Goal: Task Accomplishment & Management: Manage account settings

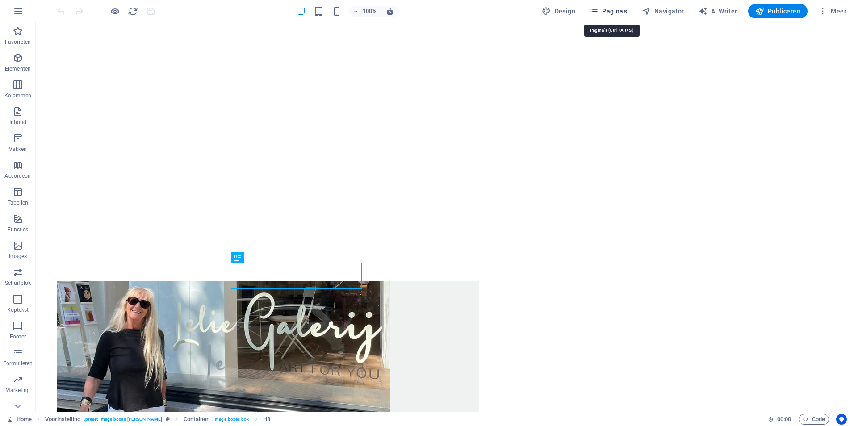
click at [603, 8] on span "Pagina's" at bounding box center [609, 11] width 38 height 9
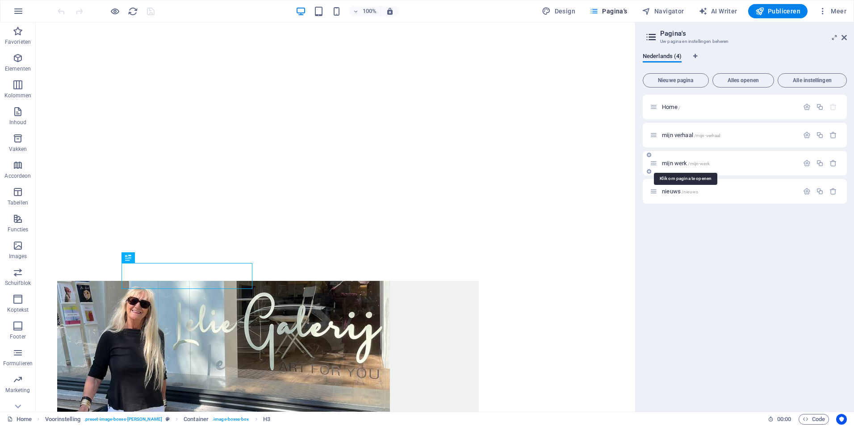
click at [668, 163] on span "mijn werk /mijn-werk" at bounding box center [686, 163] width 48 height 7
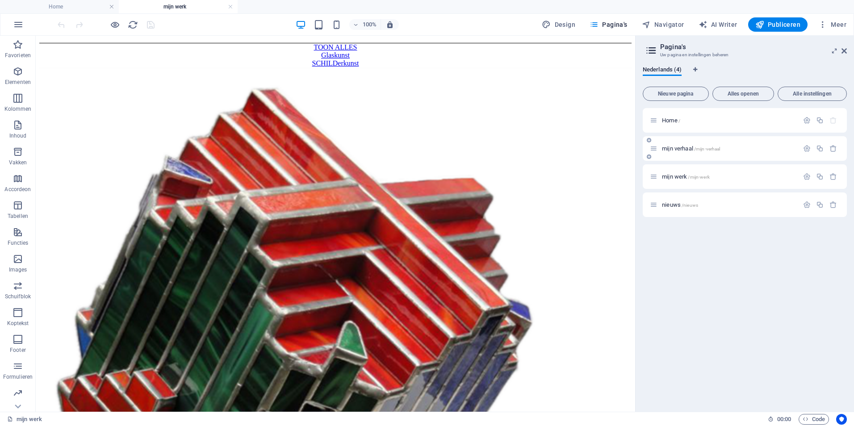
scroll to position [106, 0]
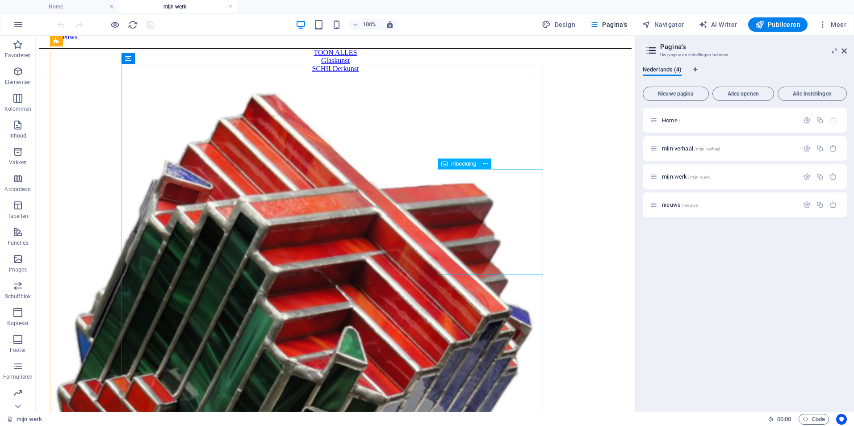
click at [486, 162] on icon at bounding box center [485, 163] width 5 height 9
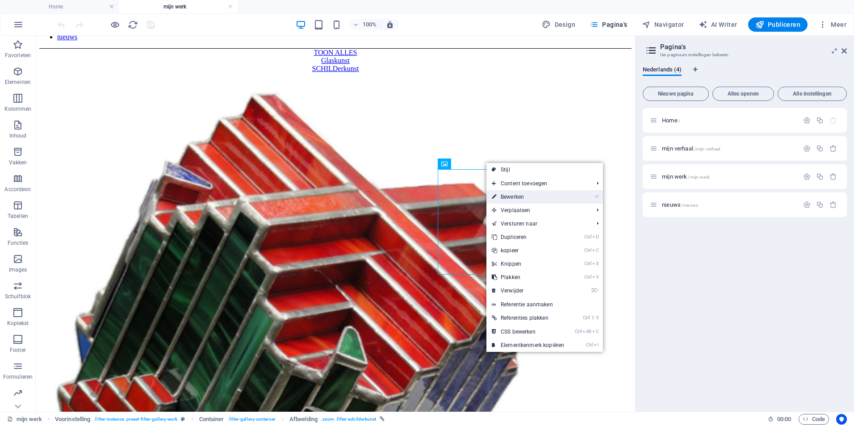
click at [509, 195] on link "⏎ Bewerken" at bounding box center [527, 196] width 83 height 13
select select "%"
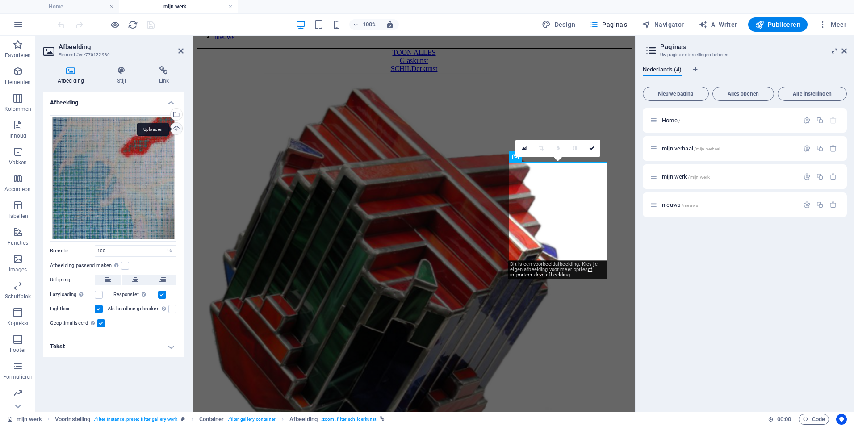
click at [176, 130] on div "Uploaden" at bounding box center [175, 129] width 13 height 13
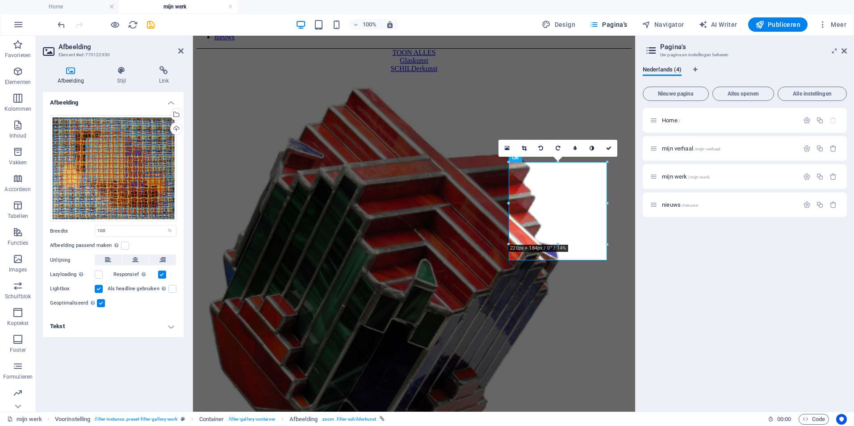
click at [674, 285] on div "Home / mijn verhaal /mijn-verhaal mijn werk /mijn-werk nieuws /nieuws" at bounding box center [745, 256] width 204 height 297
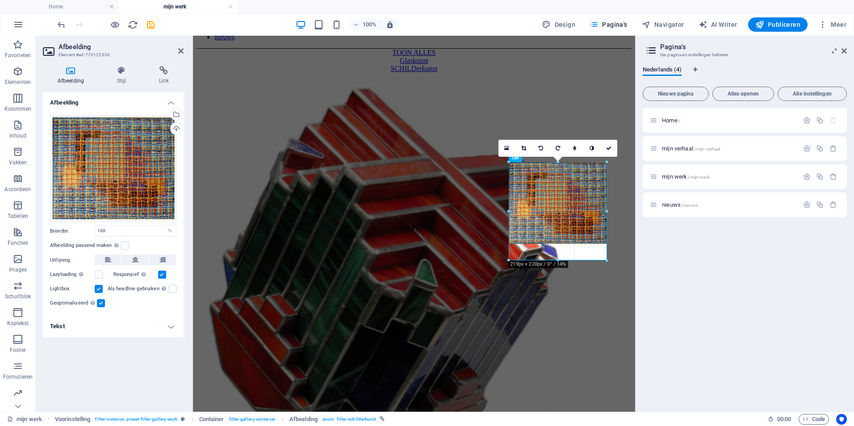
drag, startPoint x: 558, startPoint y: 243, endPoint x: 558, endPoint y: 260, distance: 17.0
type input "218"
select select "px"
drag, startPoint x: 557, startPoint y: 243, endPoint x: 558, endPoint y: 261, distance: 17.5
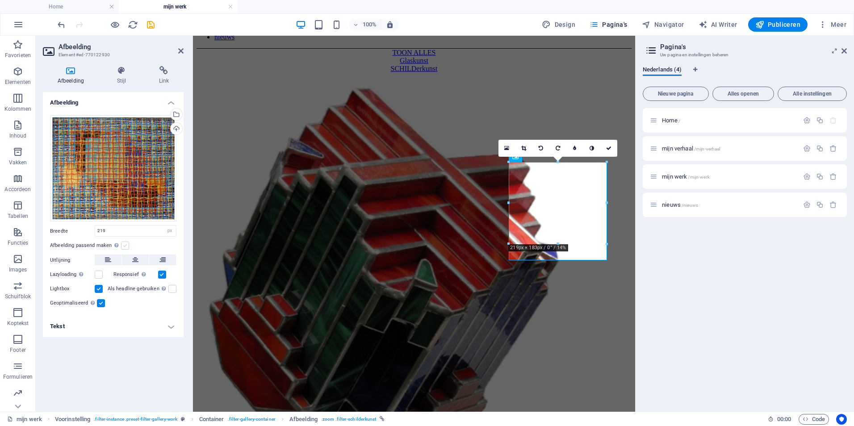
click at [124, 248] on label at bounding box center [125, 246] width 8 height 8
click at [0, 0] on input "Afbeelding passend maken Afbeelding automatisch passen binnen een vaststaande b…" at bounding box center [0, 0] width 0 height 0
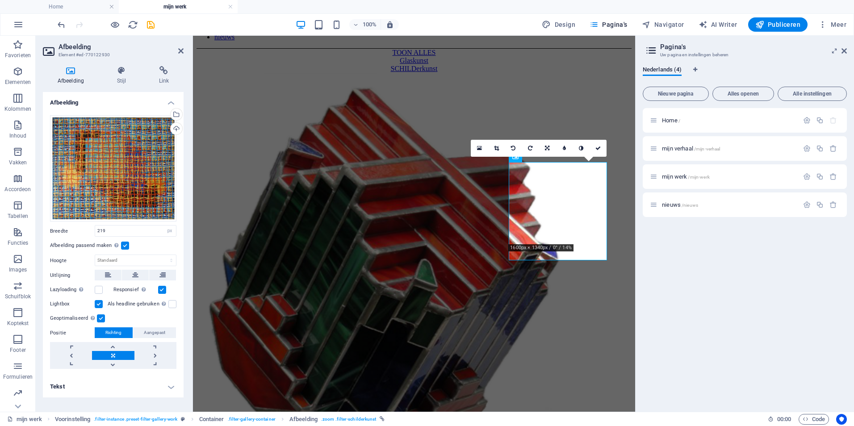
click at [124, 247] on label at bounding box center [125, 246] width 8 height 8
click at [0, 0] on input "Afbeelding passend maken Afbeelding automatisch passen binnen een vaststaande b…" at bounding box center [0, 0] width 0 height 0
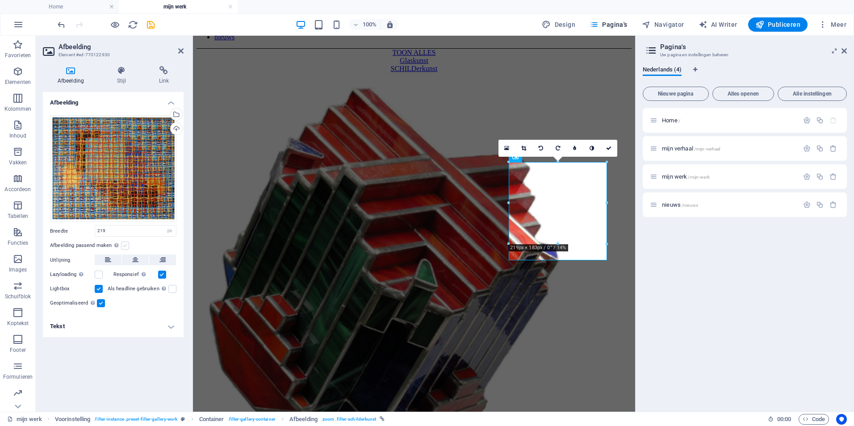
click at [124, 248] on label at bounding box center [125, 246] width 8 height 8
click at [0, 0] on input "Afbeelding passend maken Afbeelding automatisch passen binnen een vaststaande b…" at bounding box center [0, 0] width 0 height 0
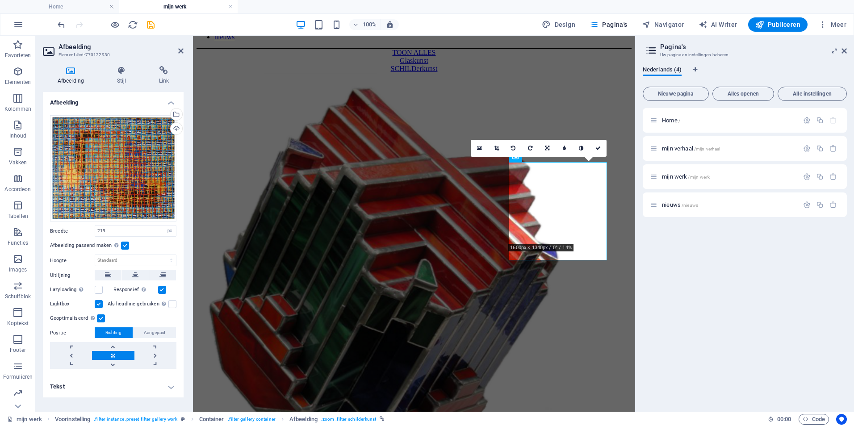
click at [124, 248] on label at bounding box center [125, 246] width 8 height 8
click at [0, 0] on input "Afbeelding passend maken Afbeelding automatisch passen binnen een vaststaande b…" at bounding box center [0, 0] width 0 height 0
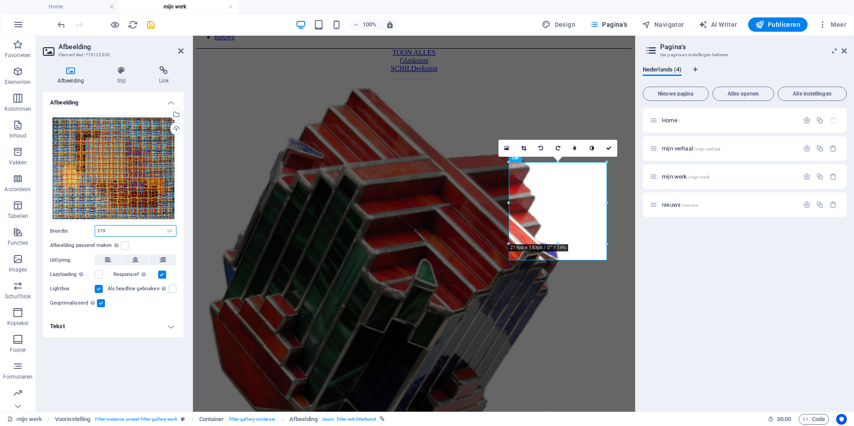
click at [109, 230] on input "219" at bounding box center [135, 231] width 81 height 11
drag, startPoint x: 110, startPoint y: 230, endPoint x: 75, endPoint y: 226, distance: 34.7
click at [75, 226] on div "Breedte 219 Standaard auto px rem % em vh vw" at bounding box center [113, 231] width 126 height 12
type input "300"
click at [132, 328] on h4 "Tekst" at bounding box center [113, 326] width 141 height 21
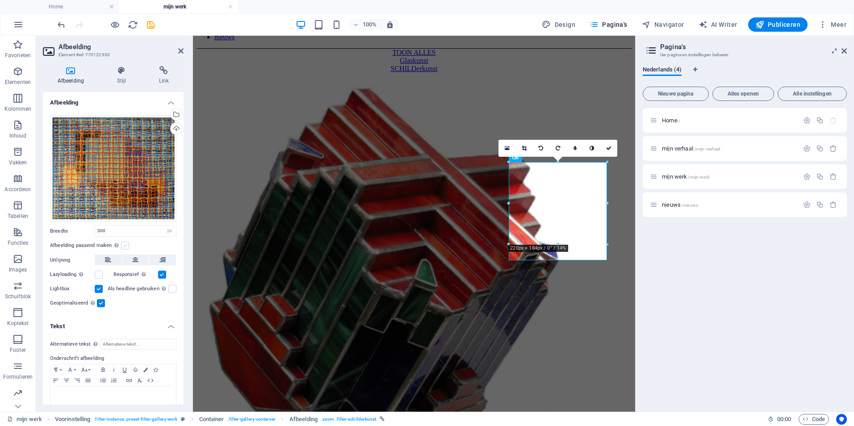
click at [124, 243] on label at bounding box center [125, 246] width 8 height 8
click at [0, 0] on input "Afbeelding passend maken Afbeelding automatisch passen binnen een vaststaande b…" at bounding box center [0, 0] width 0 height 0
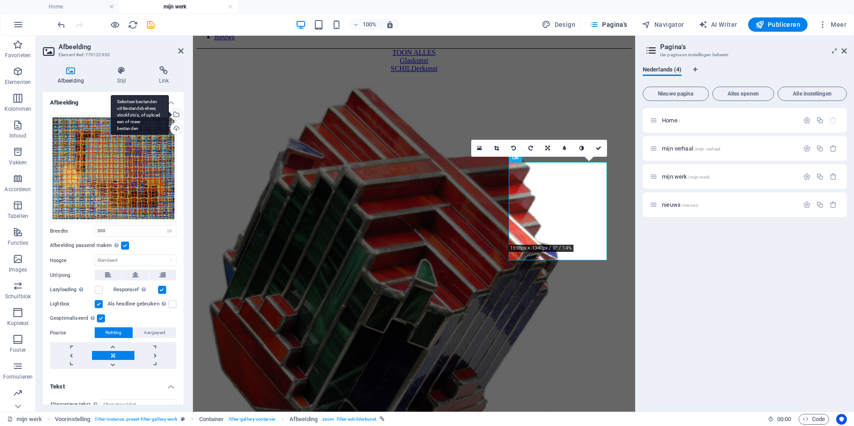
click at [169, 112] on div "Selecteer bestanden uit Bestandsbeheer, stockfoto's, of upload een of meer best…" at bounding box center [140, 115] width 58 height 40
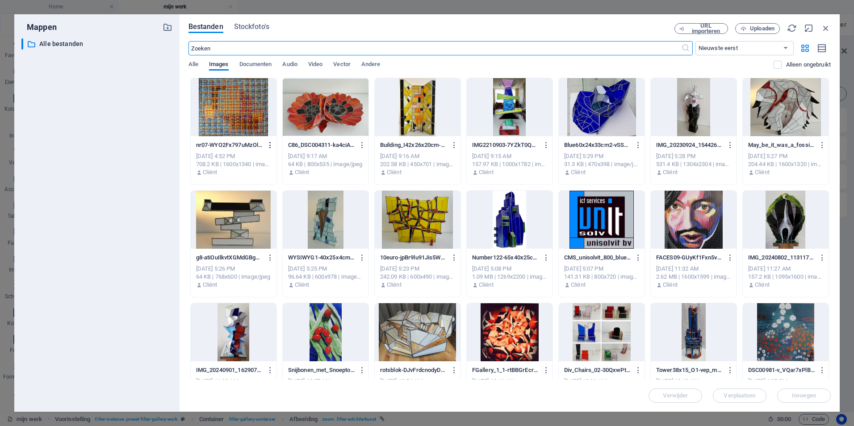
click at [270, 145] on icon "button" at bounding box center [270, 145] width 8 height 8
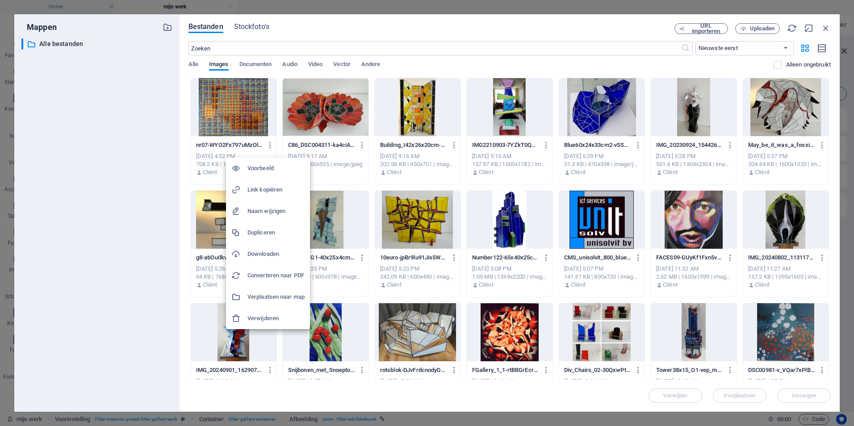
click at [260, 316] on h6 "Verwijderen" at bounding box center [275, 318] width 57 height 11
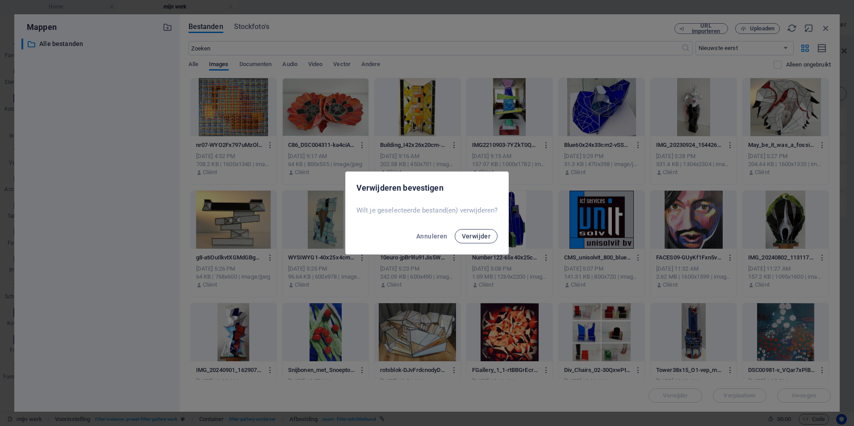
click at [480, 236] on span "Verwijder" at bounding box center [476, 236] width 29 height 7
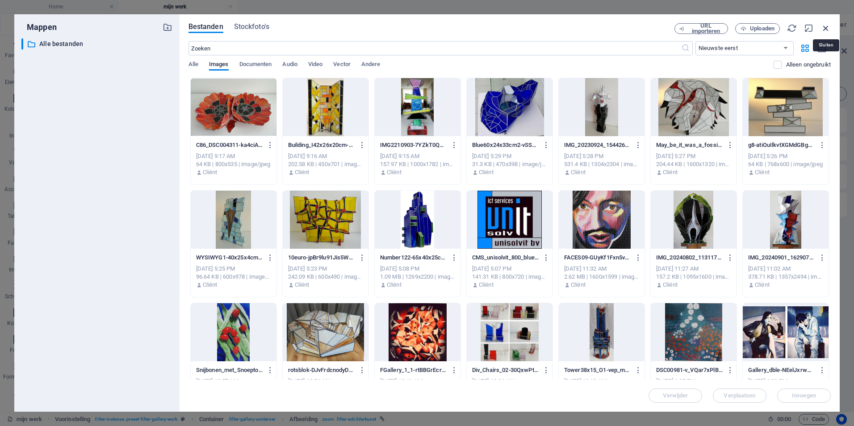
click at [827, 27] on icon "button" at bounding box center [826, 28] width 10 height 10
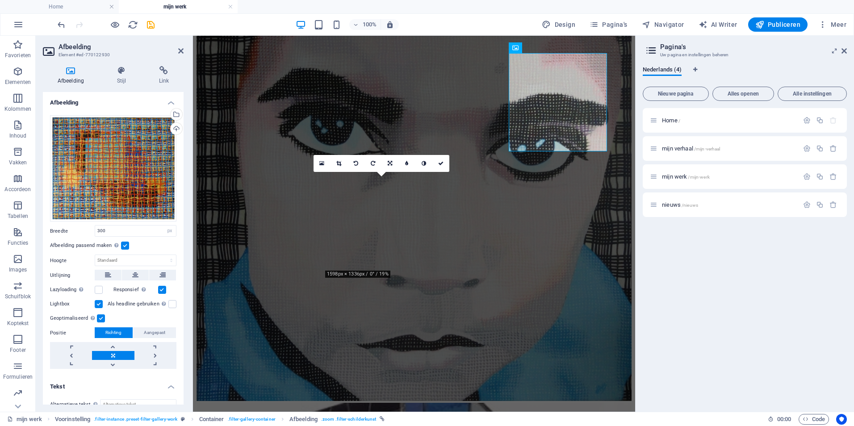
scroll to position [215, 0]
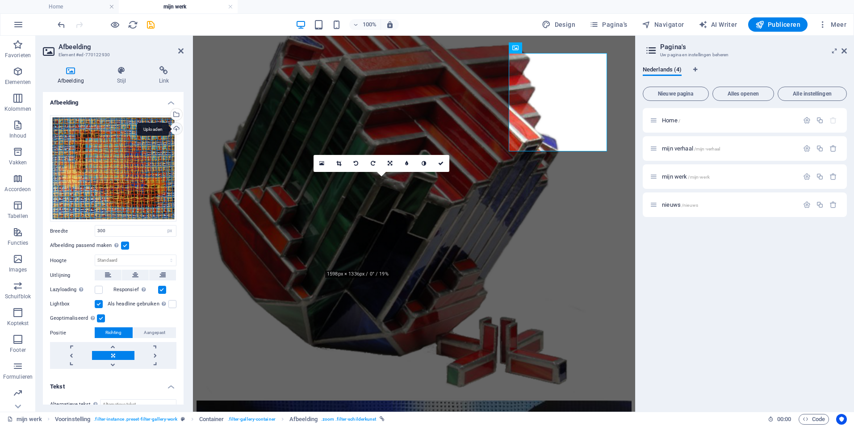
click at [175, 128] on div "Uploaden" at bounding box center [175, 129] width 13 height 13
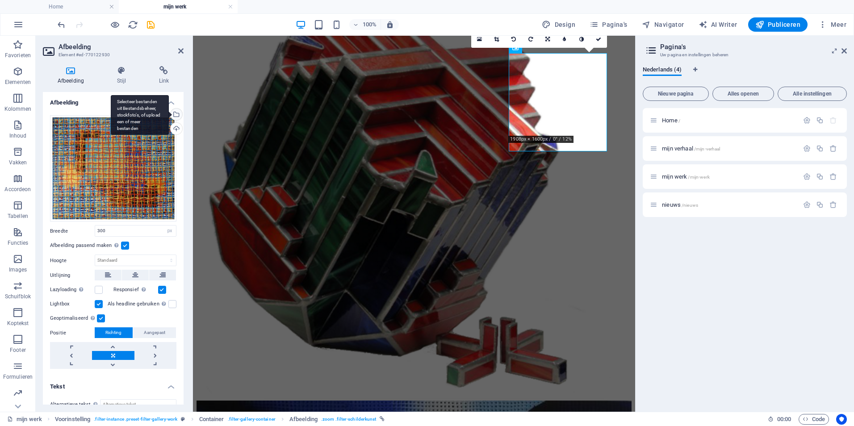
click at [174, 113] on div "Selecteer bestanden uit Bestandsbeheer, stockfoto's, of upload een of meer best…" at bounding box center [175, 115] width 13 height 13
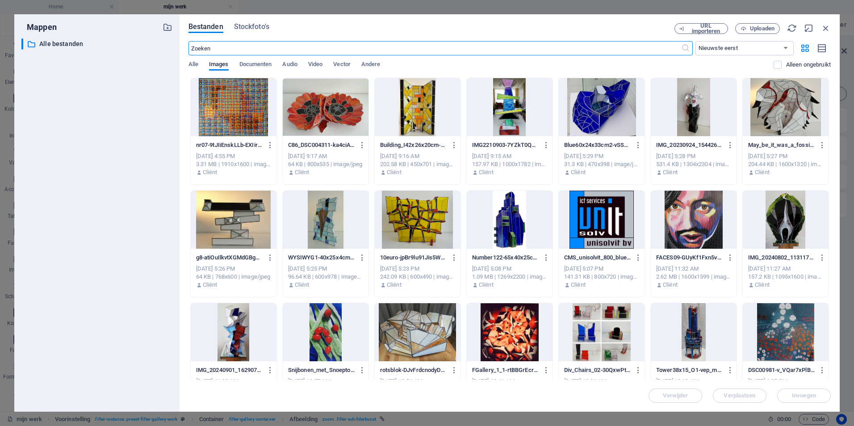
scroll to position [1080, 0]
click at [826, 24] on icon "button" at bounding box center [826, 28] width 10 height 10
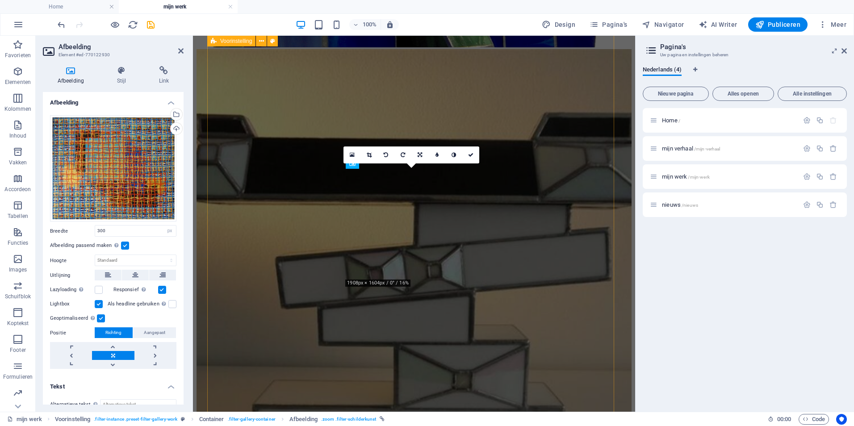
scroll to position [396, 0]
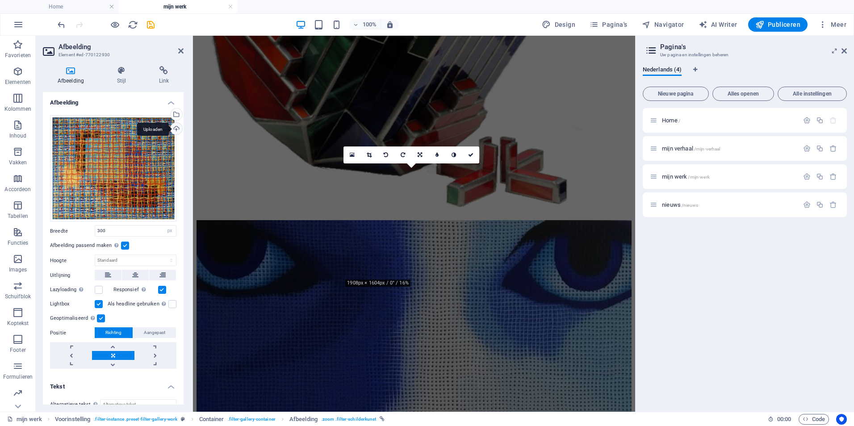
click at [174, 129] on div "Uploaden" at bounding box center [175, 129] width 13 height 13
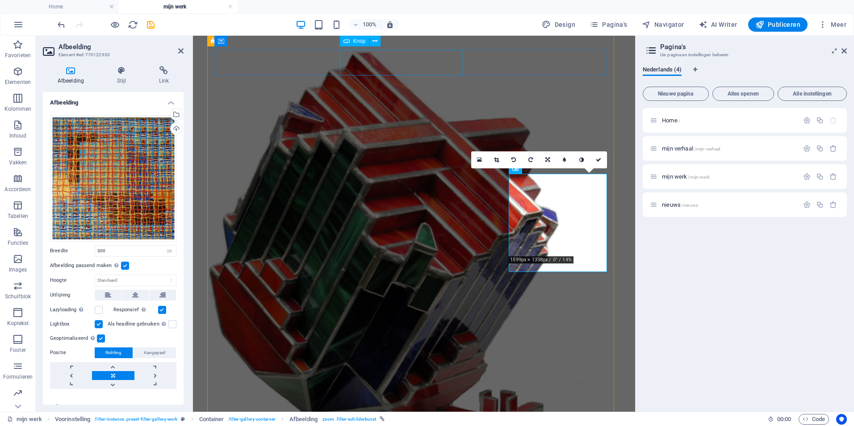
scroll to position [94, 0]
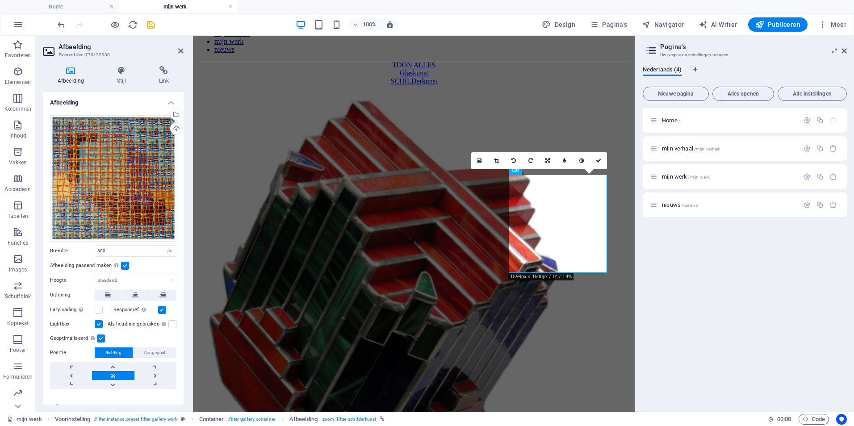
click at [678, 312] on div "Home / mijn verhaal /mijn-verhaal mijn werk /mijn-werk nieuws /nieuws" at bounding box center [745, 256] width 204 height 297
click at [682, 291] on div "Home / mijn verhaal /mijn-verhaal mijn werk /mijn-werk nieuws /nieuws" at bounding box center [745, 256] width 204 height 297
click at [152, 26] on icon "save" at bounding box center [151, 25] width 10 height 10
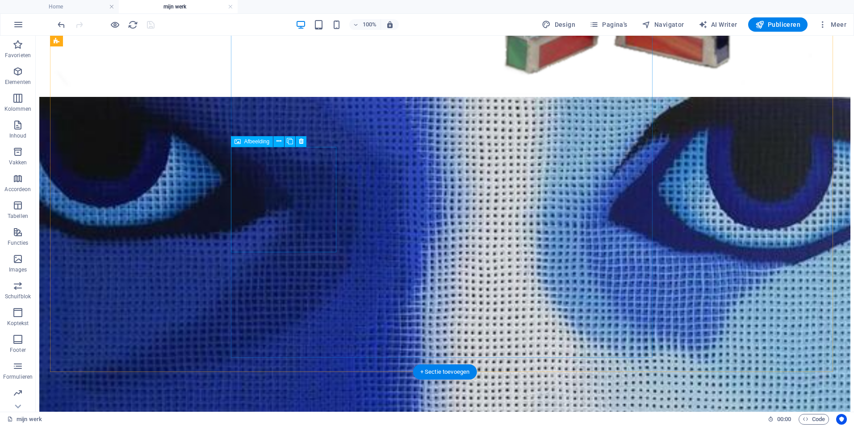
scroll to position [865, 0]
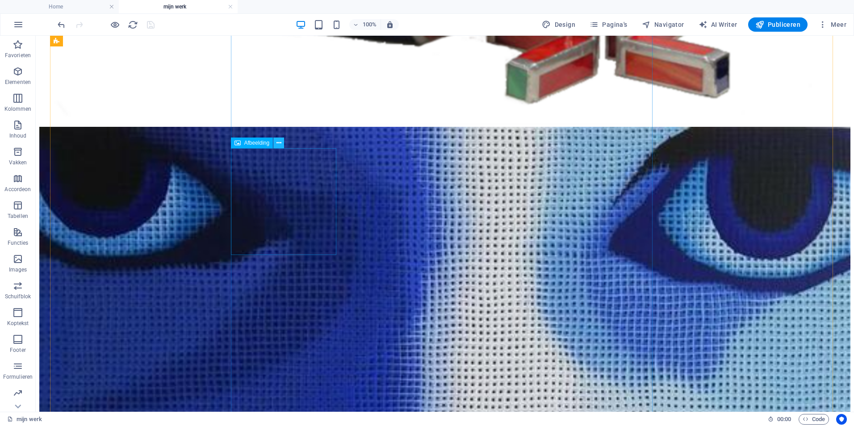
click at [277, 140] on icon at bounding box center [279, 142] width 5 height 9
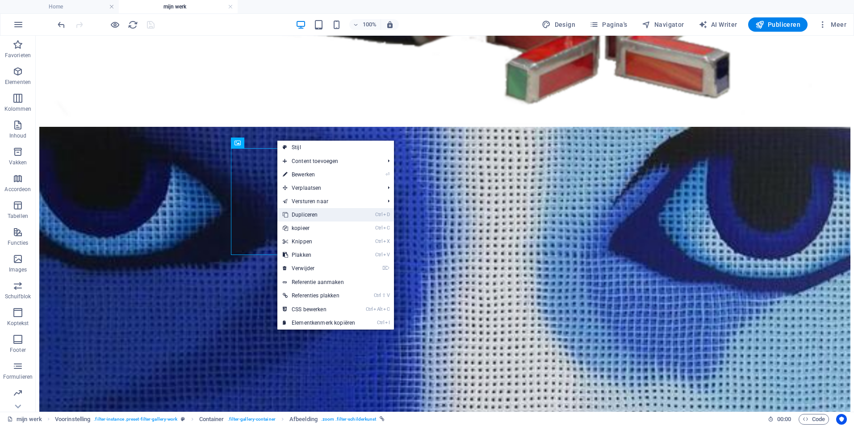
click at [304, 214] on link "Ctrl D Dupliceren" at bounding box center [318, 214] width 83 height 13
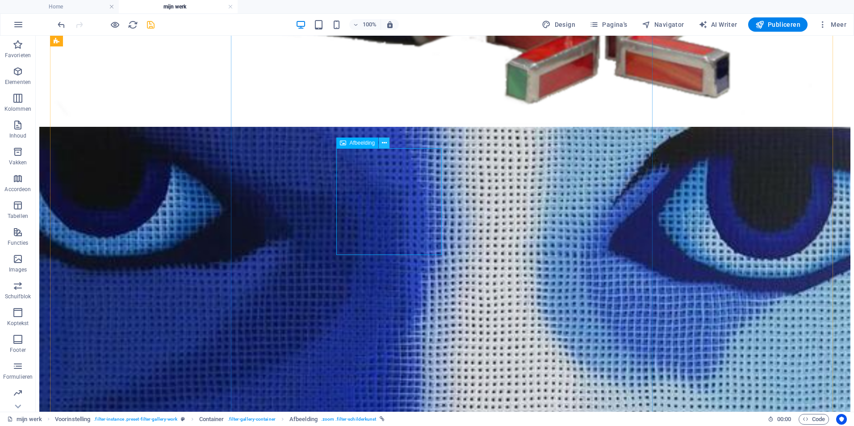
click at [385, 144] on icon at bounding box center [384, 142] width 5 height 9
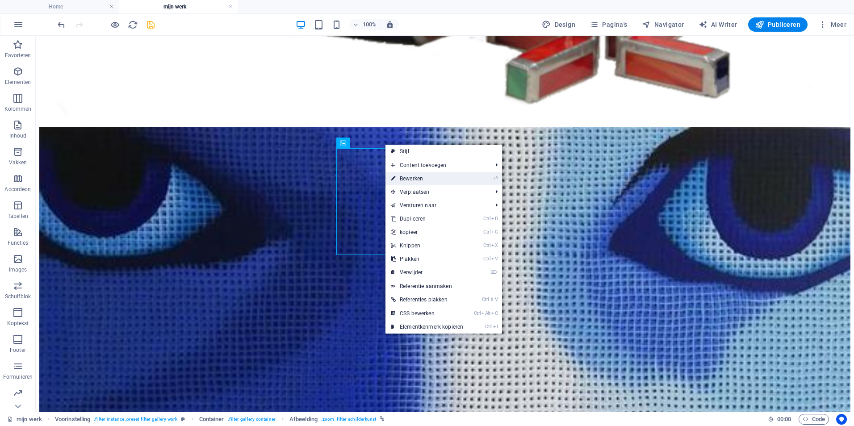
click at [411, 180] on link "⏎ Bewerken" at bounding box center [427, 178] width 83 height 13
select select "%"
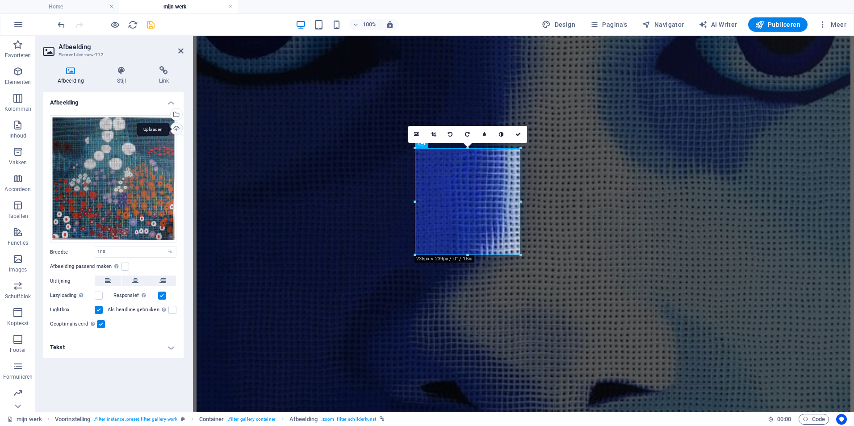
click at [178, 129] on div "Uploaden" at bounding box center [175, 129] width 13 height 13
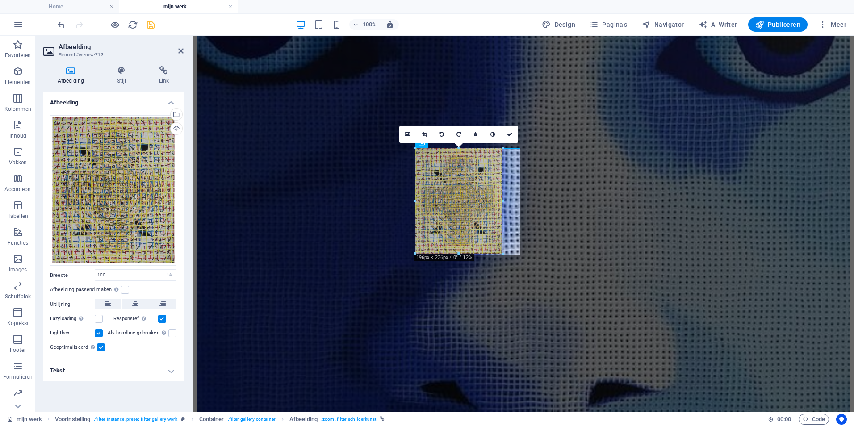
drag, startPoint x: 467, startPoint y: 275, endPoint x: 264, endPoint y: 234, distance: 206.9
type input "195"
select select "px"
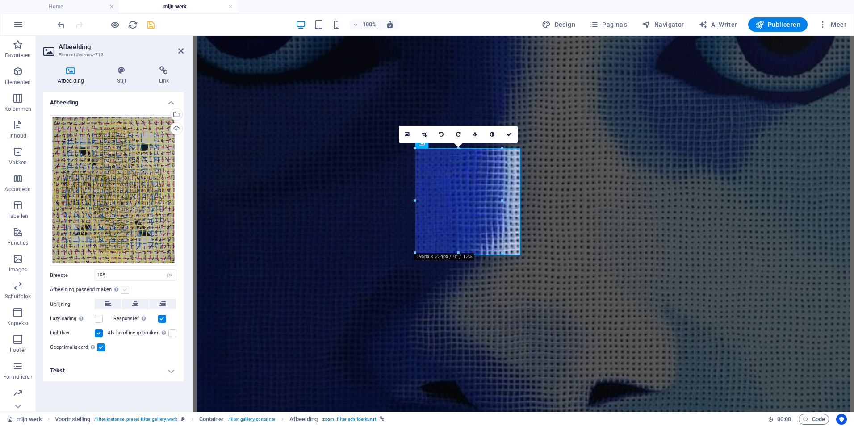
click at [126, 290] on label at bounding box center [125, 290] width 8 height 8
click at [0, 0] on input "Afbeelding passend maken Afbeelding automatisch passen binnen een vaststaande b…" at bounding box center [0, 0] width 0 height 0
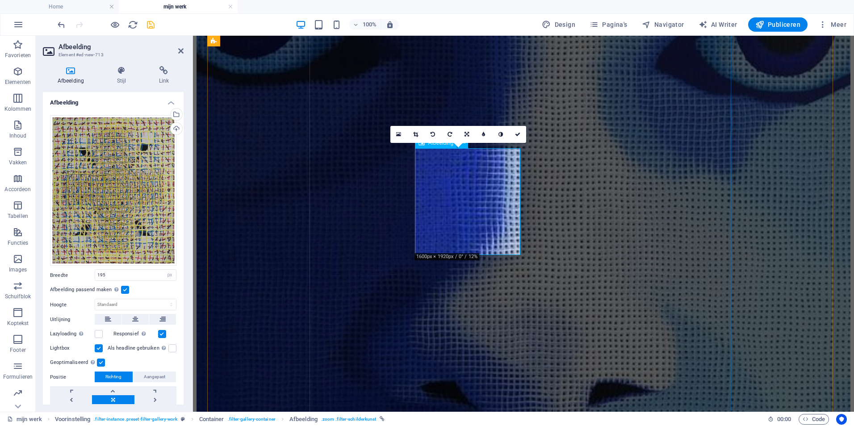
click at [465, 143] on div "16:10 16:9 4:3 1:1 1:2 0" at bounding box center [458, 134] width 136 height 17
drag, startPoint x: 134, startPoint y: 102, endPoint x: 149, endPoint y: 103, distance: 15.7
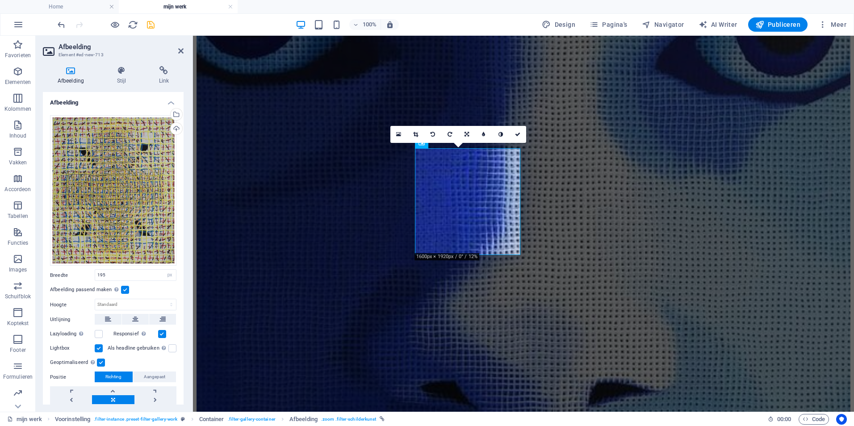
click at [134, 101] on h4 "Afbeelding" at bounding box center [113, 100] width 141 height 16
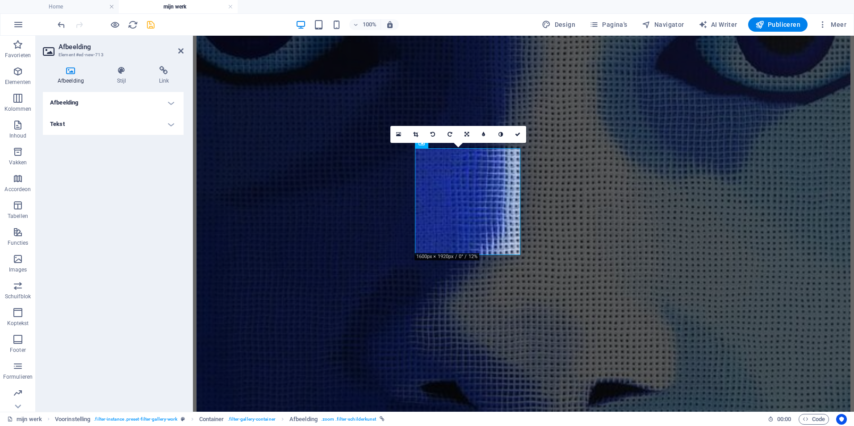
click at [446, 143] on div "16:10 16:9 4:3 1:1 1:2 0" at bounding box center [458, 134] width 136 height 17
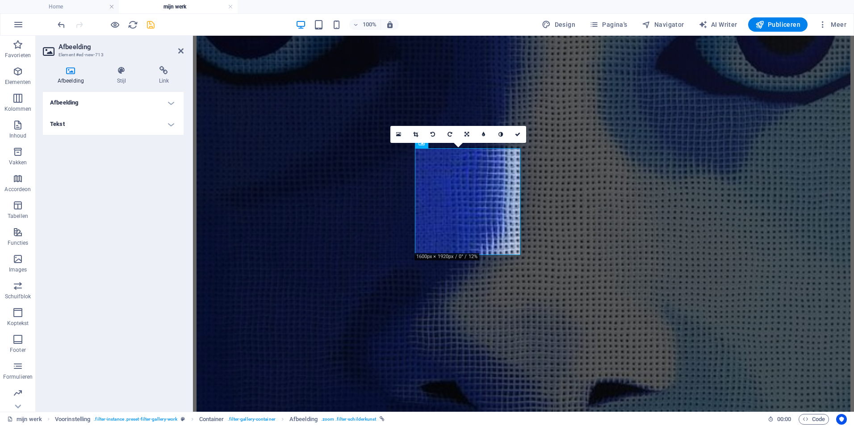
click at [151, 101] on h4 "Afbeelding" at bounding box center [113, 102] width 141 height 21
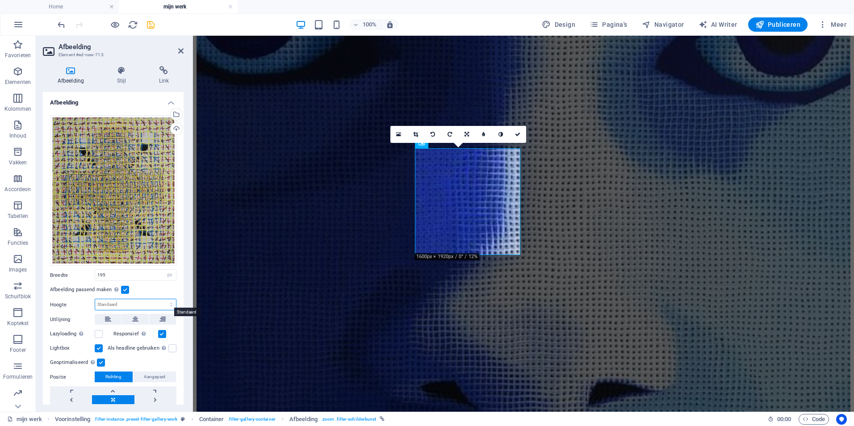
click at [114, 303] on select "Standaard auto px" at bounding box center [135, 304] width 81 height 11
click at [95, 299] on select "Standaard auto px" at bounding box center [135, 304] width 81 height 11
select select "DISABLED_OPTION_VALUE"
click at [122, 286] on label at bounding box center [125, 290] width 8 height 8
click at [0, 0] on input "Afbeelding passend maken Afbeelding automatisch passen binnen een vaststaande b…" at bounding box center [0, 0] width 0 height 0
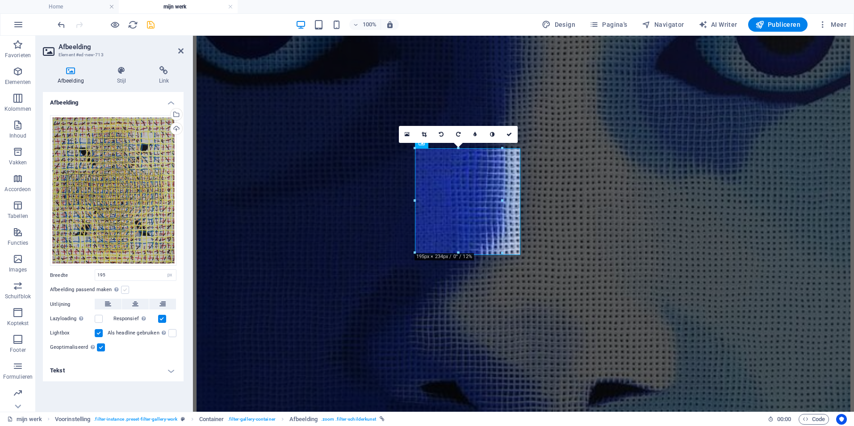
click at [125, 288] on label at bounding box center [125, 290] width 8 height 8
click at [0, 0] on input "Afbeelding passend maken Afbeelding automatisch passen binnen een vaststaande b…" at bounding box center [0, 0] width 0 height 0
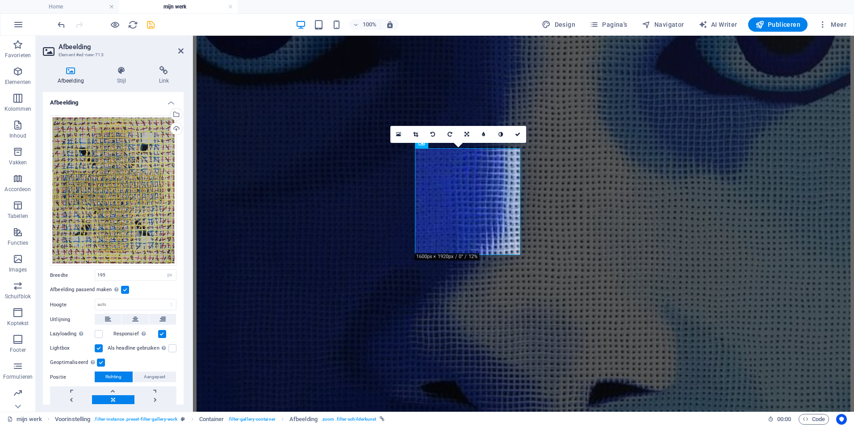
click at [125, 286] on label at bounding box center [125, 290] width 8 height 8
click at [0, 0] on input "Afbeelding passend maken Afbeelding automatisch passen binnen een vaststaande b…" at bounding box center [0, 0] width 0 height 0
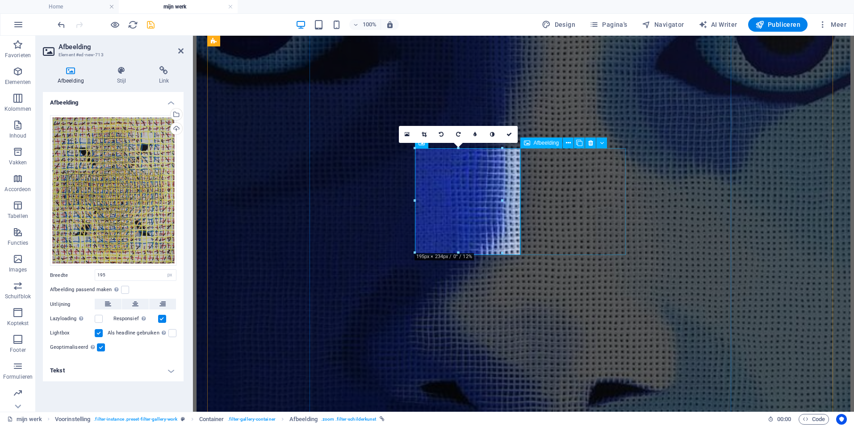
drag, startPoint x: 696, startPoint y: 237, endPoint x: 520, endPoint y: 204, distance: 178.6
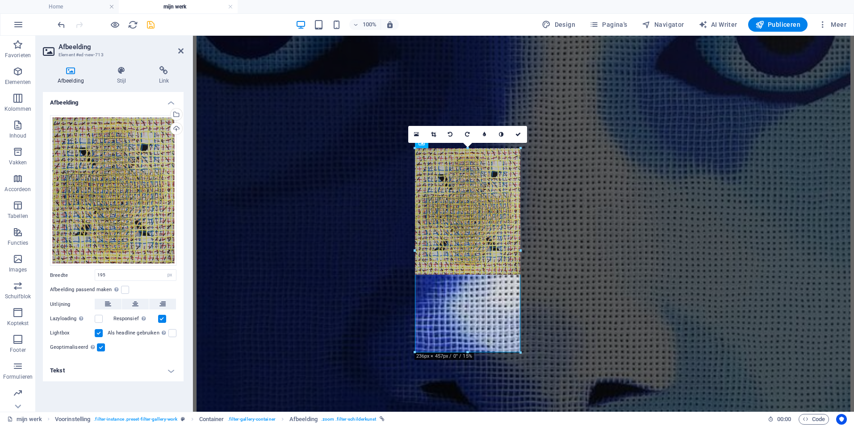
drag, startPoint x: 520, startPoint y: 201, endPoint x: 277, endPoint y: 322, distance: 270.9
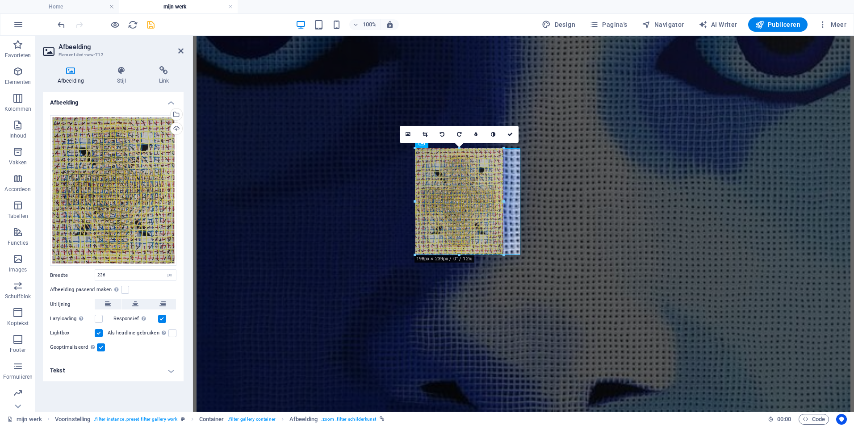
drag, startPoint x: 469, startPoint y: 274, endPoint x: 475, endPoint y: 256, distance: 19.5
type input "197"
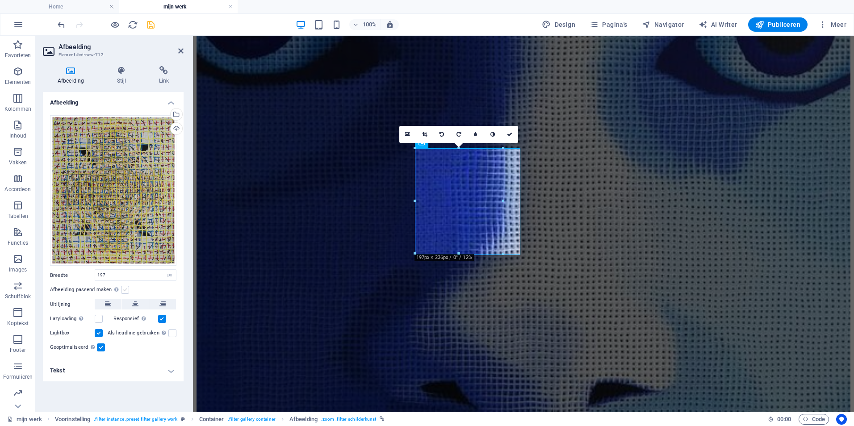
click at [128, 291] on label at bounding box center [125, 290] width 8 height 8
click at [0, 0] on input "Afbeelding passend maken Afbeelding automatisch passen binnen een vaststaande b…" at bounding box center [0, 0] width 0 height 0
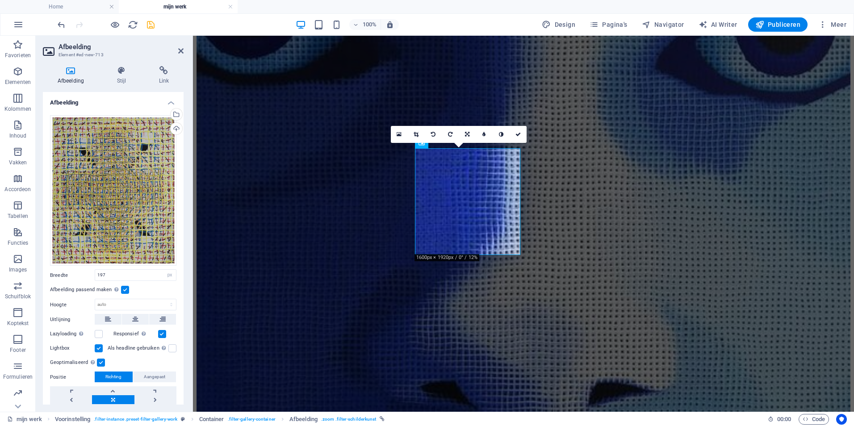
click at [125, 289] on label at bounding box center [125, 290] width 8 height 8
click at [0, 0] on input "Afbeelding passend maken Afbeelding automatisch passen binnen een vaststaande b…" at bounding box center [0, 0] width 0 height 0
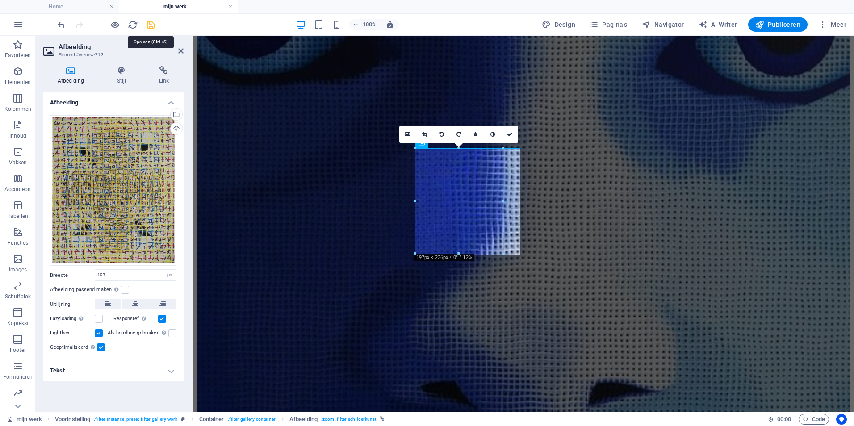
click at [150, 25] on icon "save" at bounding box center [151, 25] width 10 height 10
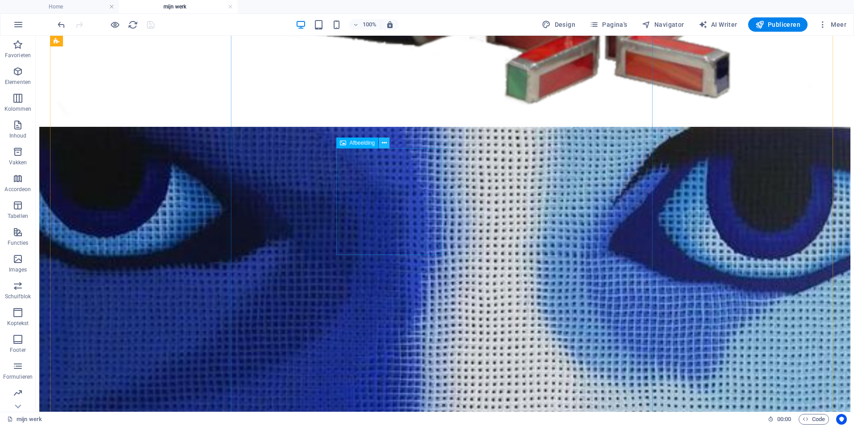
click at [383, 142] on icon at bounding box center [384, 142] width 5 height 9
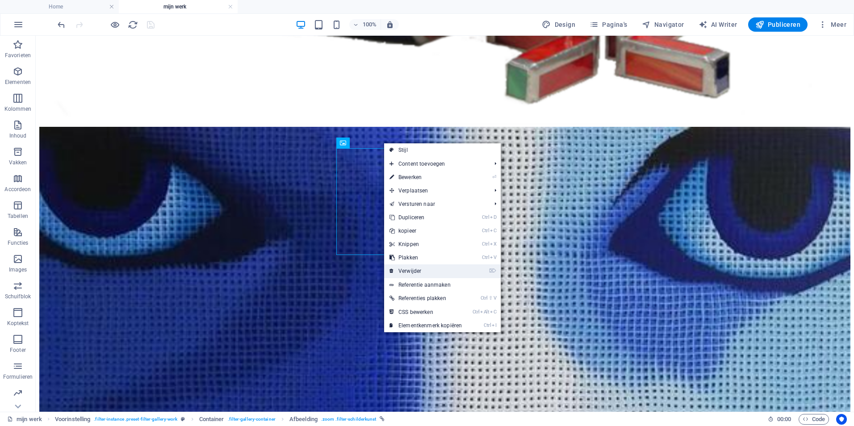
click at [404, 270] on link "⌦ Verwijder" at bounding box center [425, 270] width 83 height 13
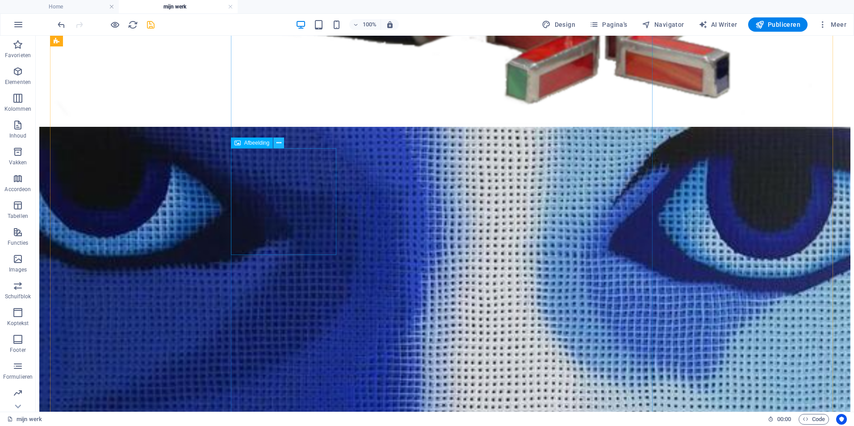
click at [278, 142] on icon at bounding box center [279, 142] width 5 height 9
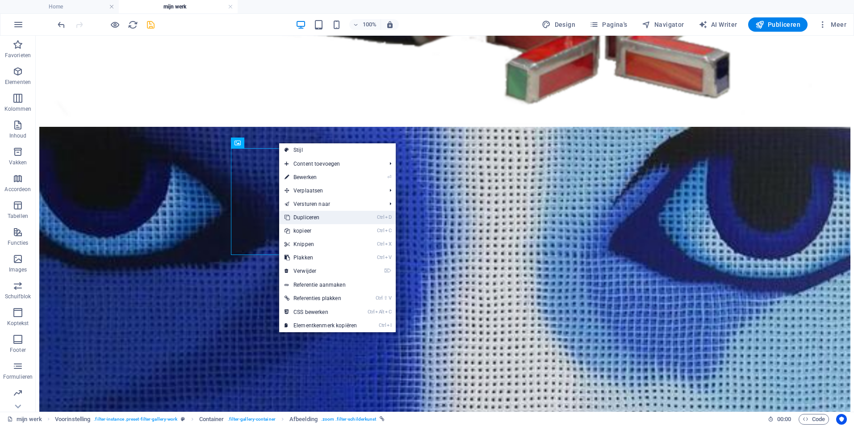
click at [304, 219] on link "Ctrl D Dupliceren" at bounding box center [320, 217] width 83 height 13
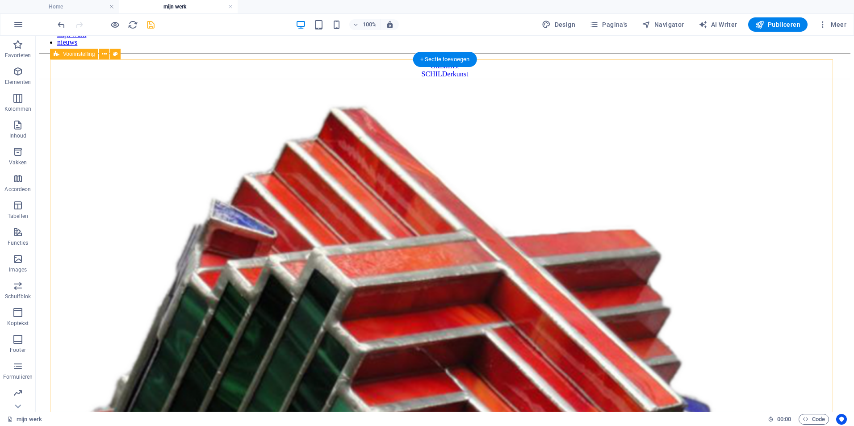
scroll to position [226, 0]
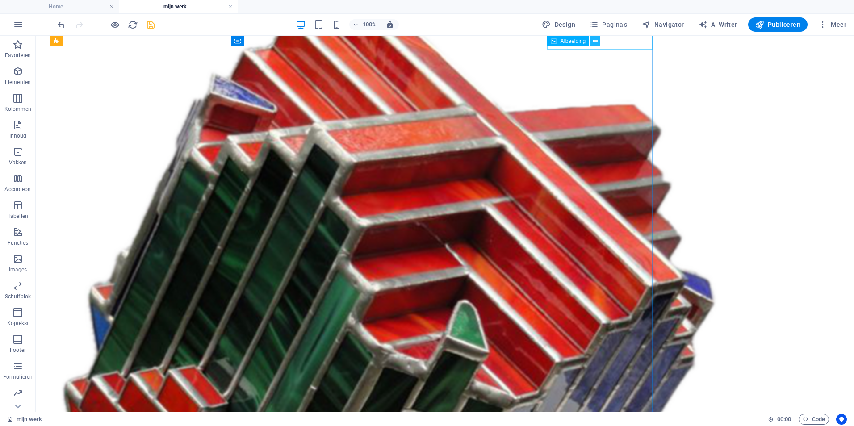
click at [593, 40] on icon at bounding box center [595, 41] width 5 height 9
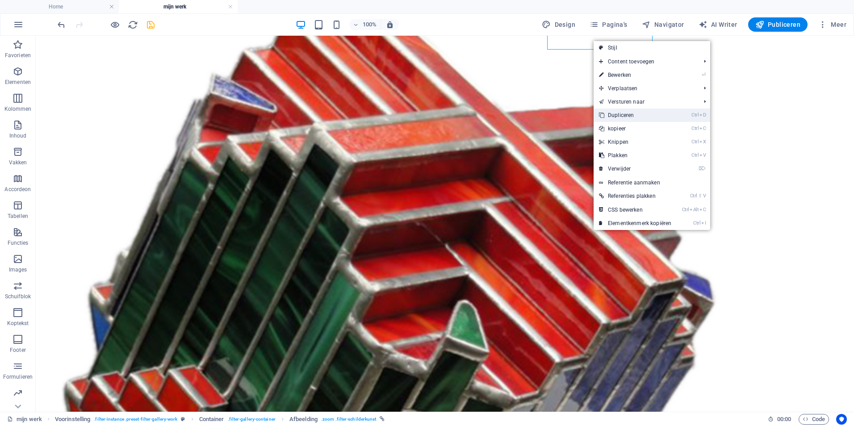
click at [624, 118] on link "Ctrl D Dupliceren" at bounding box center [635, 115] width 83 height 13
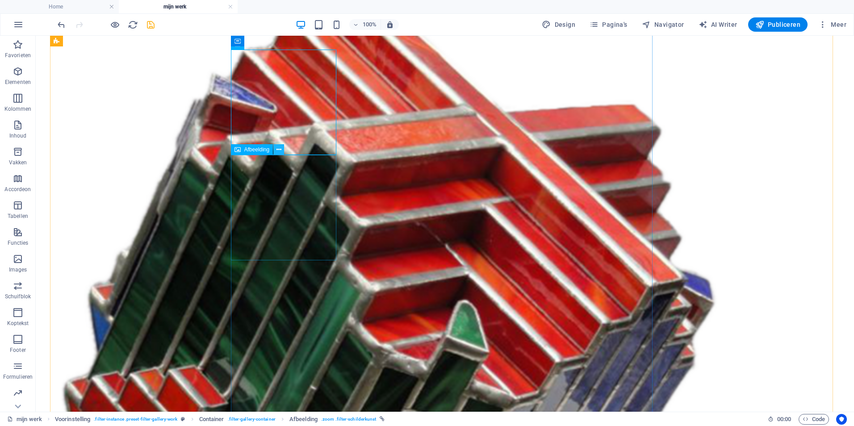
click at [277, 149] on icon at bounding box center [279, 149] width 5 height 9
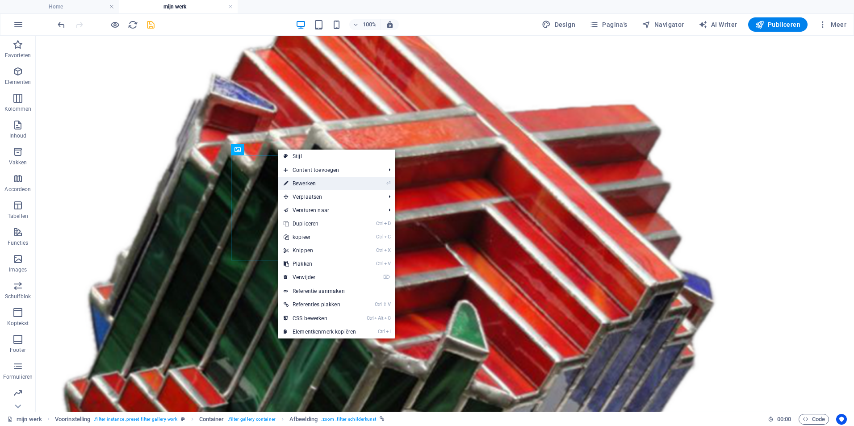
click at [313, 181] on link "⏎ Bewerken" at bounding box center [319, 183] width 83 height 13
select select "px"
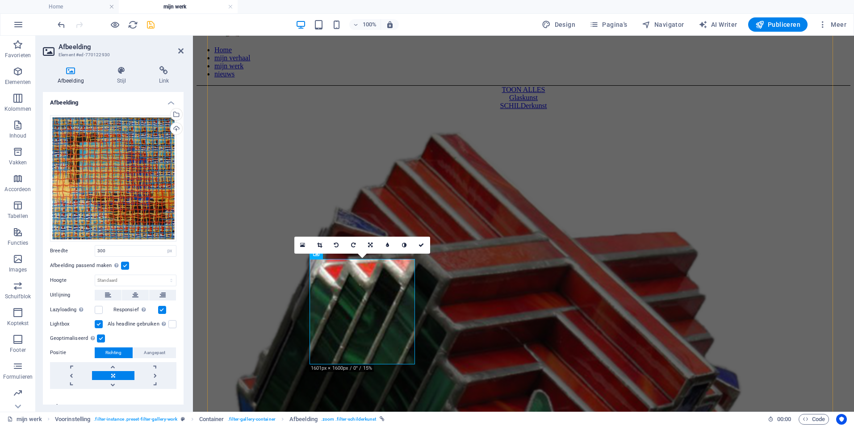
scroll to position [149, 0]
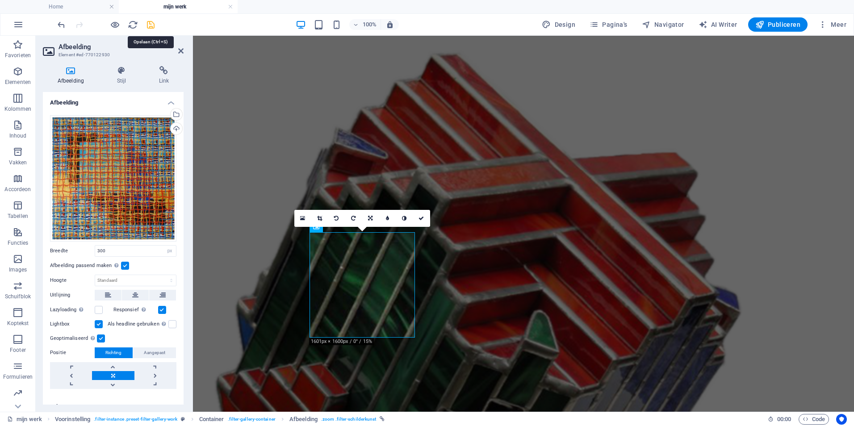
click at [152, 26] on icon "save" at bounding box center [151, 25] width 10 height 10
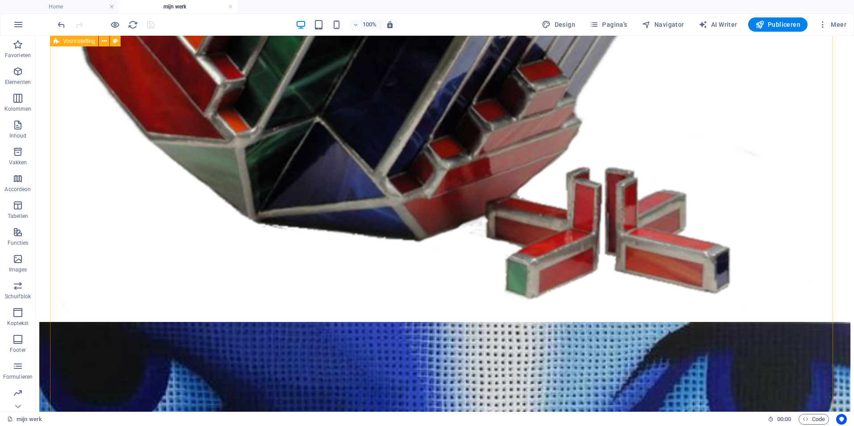
scroll to position [893, 0]
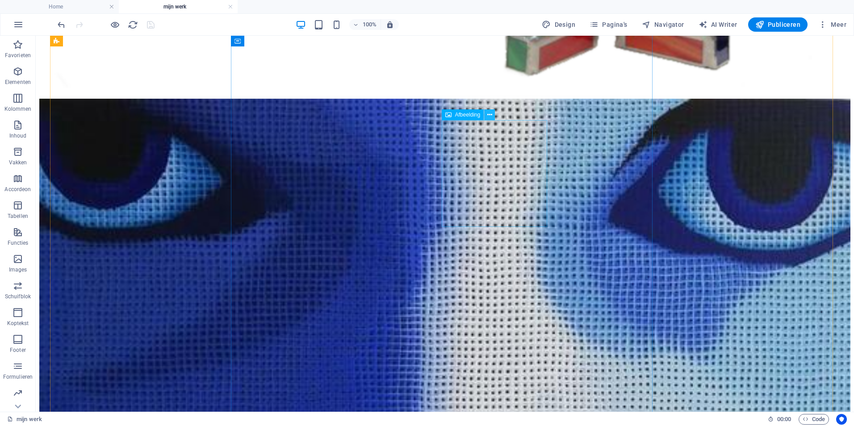
click at [490, 114] on icon at bounding box center [489, 114] width 5 height 9
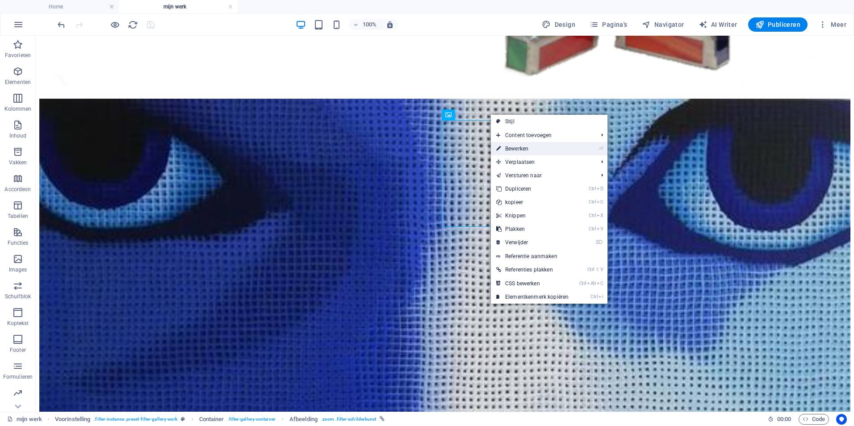
click at [522, 150] on link "⏎ Bewerken" at bounding box center [532, 148] width 83 height 13
select select "%"
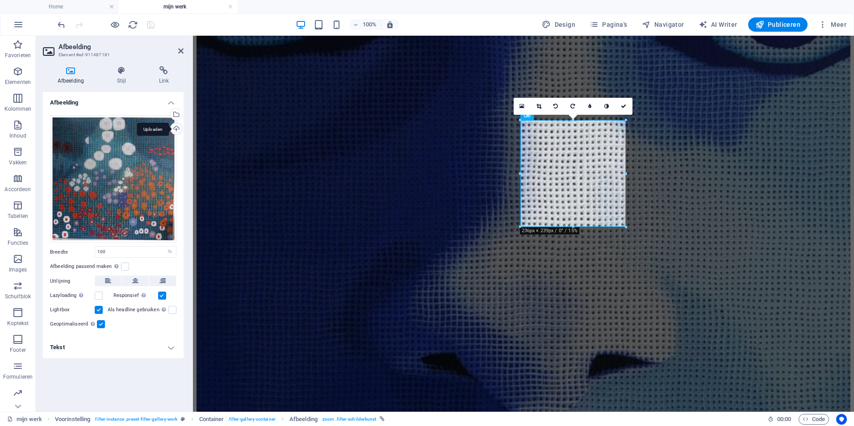
click at [174, 128] on div "Uploaden" at bounding box center [175, 129] width 13 height 13
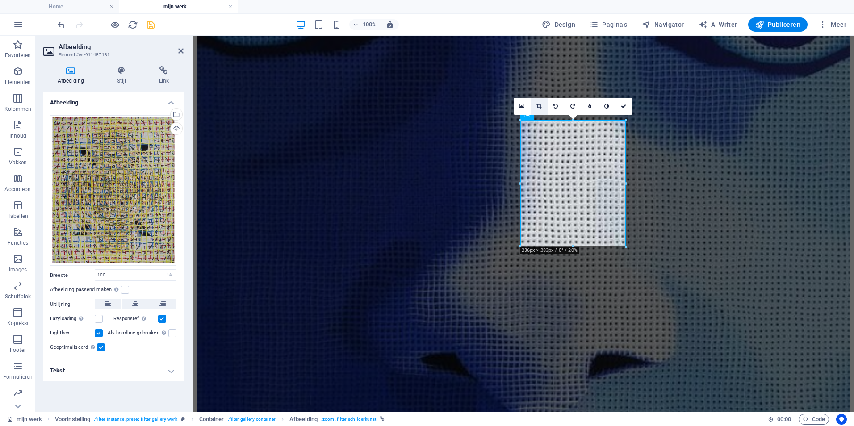
click at [540, 108] on icon at bounding box center [538, 106] width 5 height 5
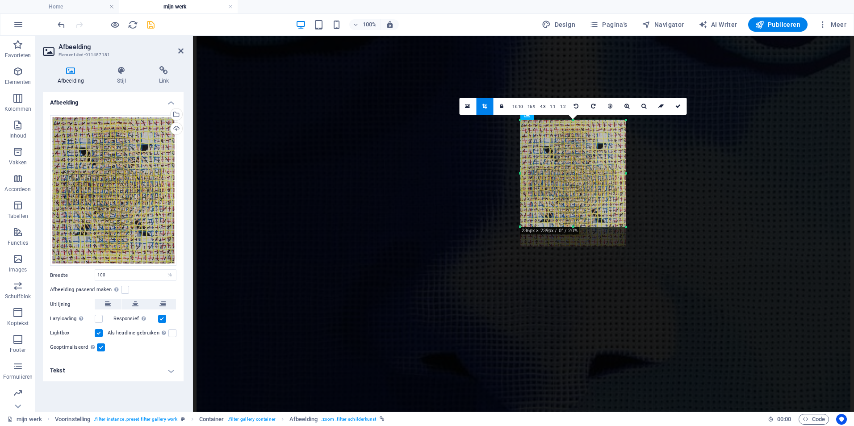
drag, startPoint x: 573, startPoint y: 246, endPoint x: 571, endPoint y: 225, distance: 21.5
click at [571, 225] on div "180 170 160 150 140 130 120 110 100 90 80 70 60 50 40 30 20 10 0 -10 -20 -30 -4…" at bounding box center [572, 173] width 105 height 107
click at [153, 25] on icon "save" at bounding box center [151, 25] width 10 height 10
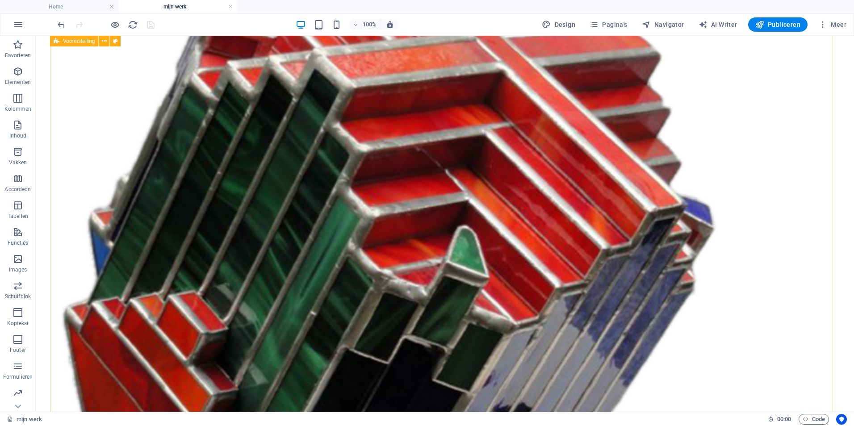
scroll to position [298, 0]
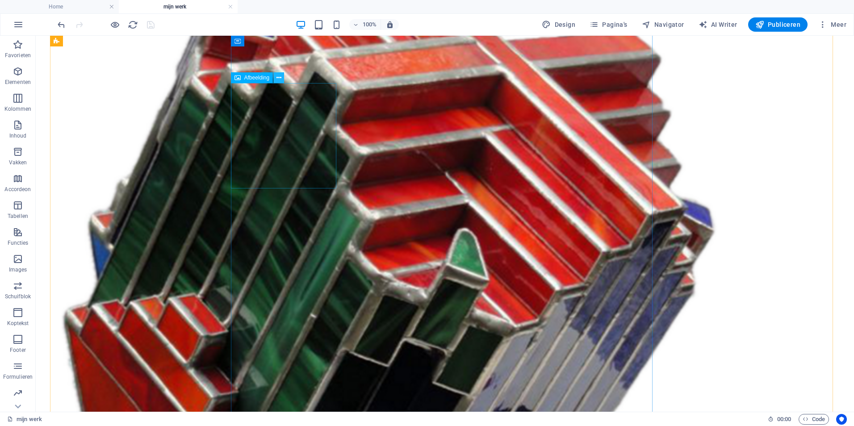
click at [280, 78] on icon at bounding box center [279, 77] width 5 height 9
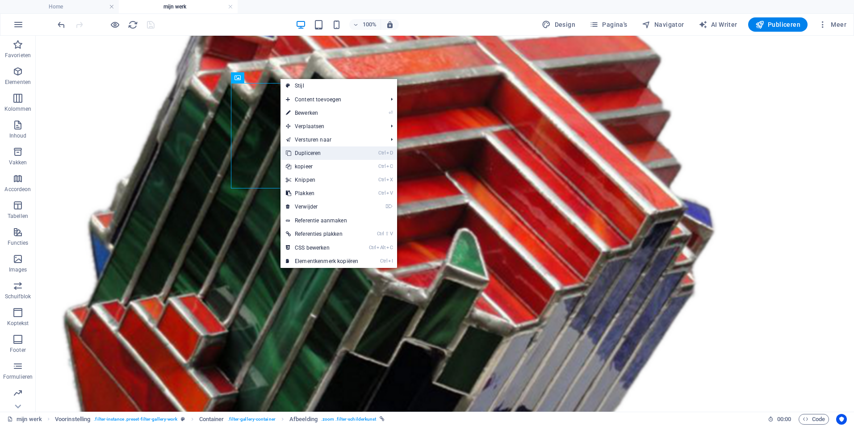
click at [306, 150] on link "Ctrl D Dupliceren" at bounding box center [322, 153] width 83 height 13
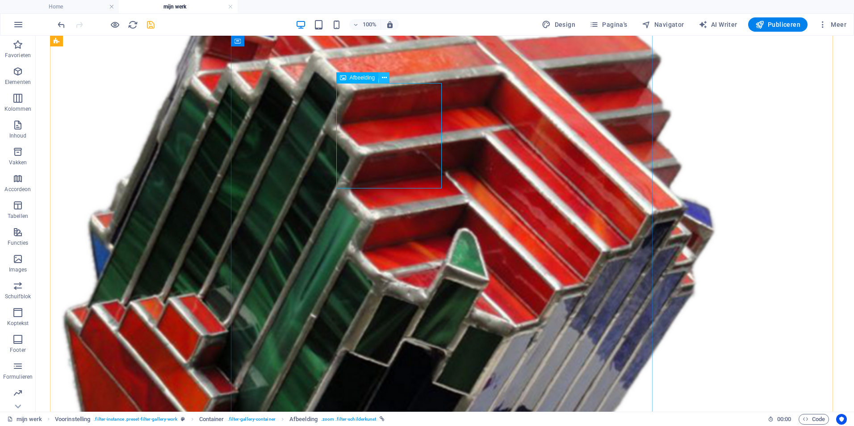
click at [382, 77] on icon at bounding box center [384, 77] width 5 height 9
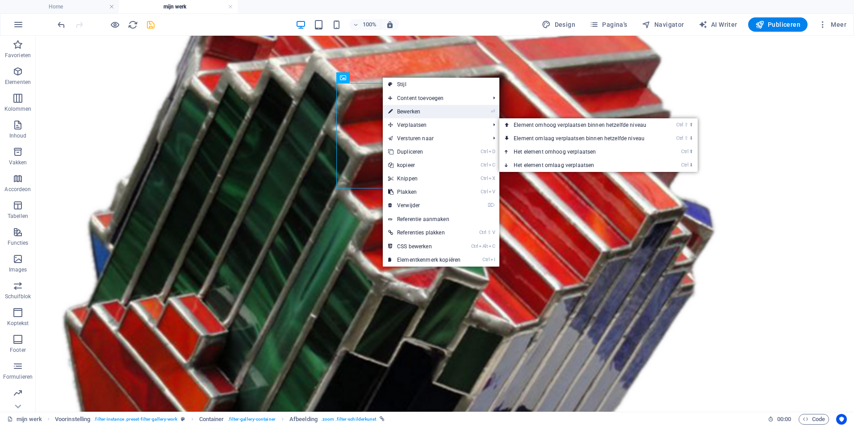
click at [408, 109] on link "⏎ Bewerken" at bounding box center [424, 111] width 83 height 13
select select "px"
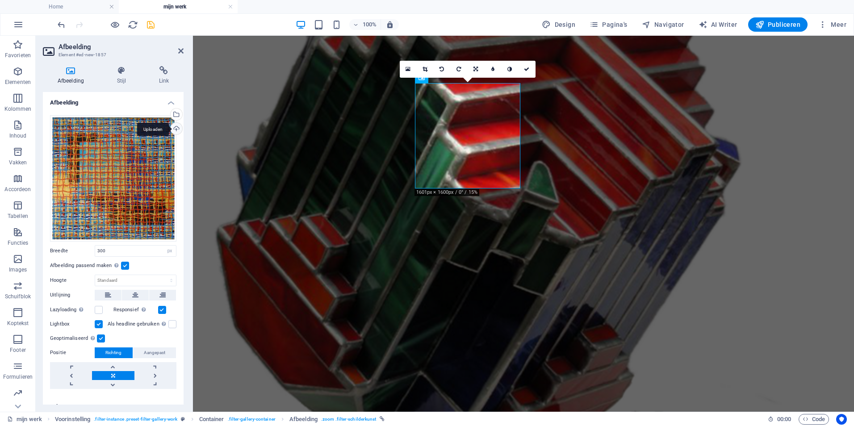
click at [173, 128] on div "Uploaden" at bounding box center [175, 129] width 13 height 13
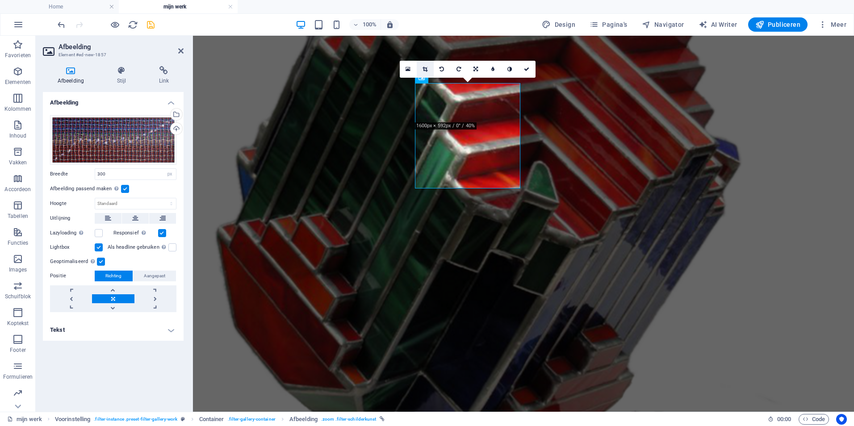
click at [425, 68] on icon at bounding box center [425, 69] width 5 height 5
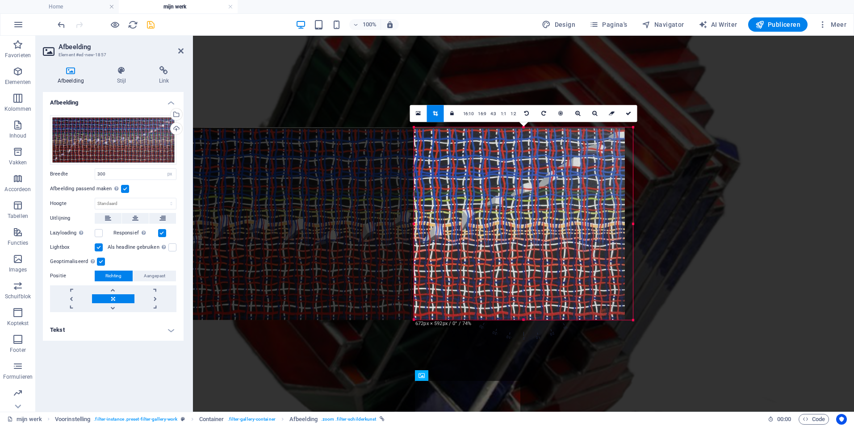
drag, startPoint x: 259, startPoint y: 224, endPoint x: 569, endPoint y: 204, distance: 310.6
click at [569, 204] on div "180 170 160 150 140 130 120 110 100 90 80 70 60 50 40 30 20 10 0 -10 -20 -30 -4…" at bounding box center [523, 223] width 219 height 193
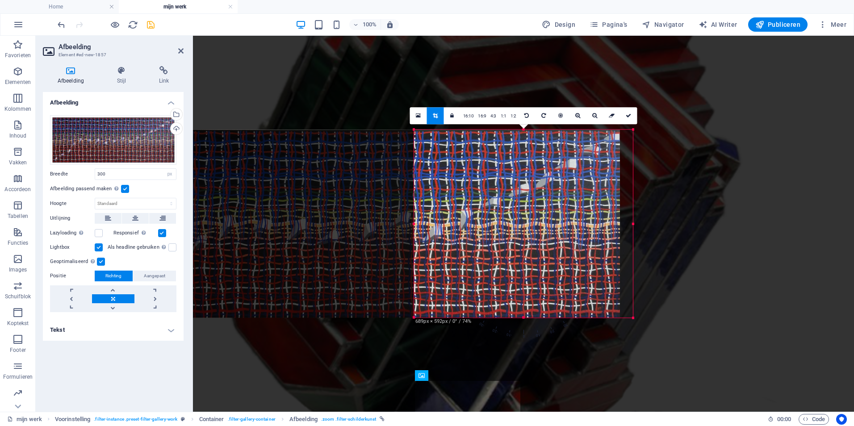
drag, startPoint x: 629, startPoint y: 223, endPoint x: 635, endPoint y: 232, distance: 11.2
click at [635, 232] on div "Voorinstelling Afbeelding Container Afbeelding Afbeelding Container Afbeelding …" at bounding box center [523, 224] width 661 height 376
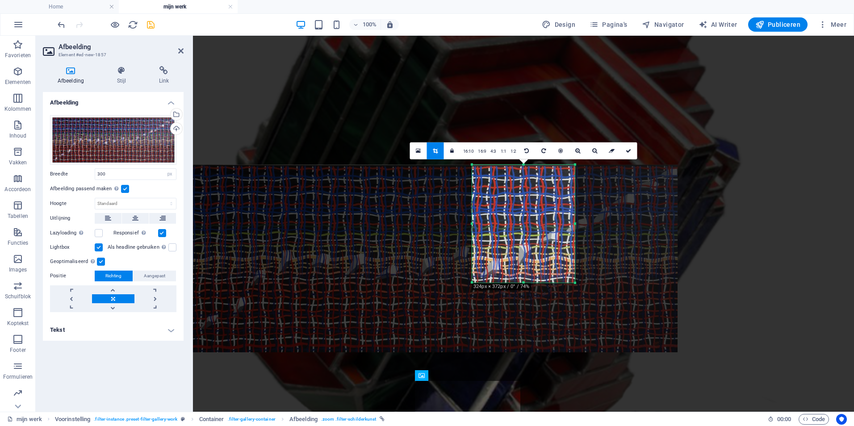
drag, startPoint x: 627, startPoint y: 318, endPoint x: 524, endPoint y: 247, distance: 124.8
click at [524, 247] on div "180 170 160 150 140 130 120 110 100 90 80 70 60 50 40 30 20 10 0 -10 -20 -30 -4…" at bounding box center [523, 224] width 103 height 118
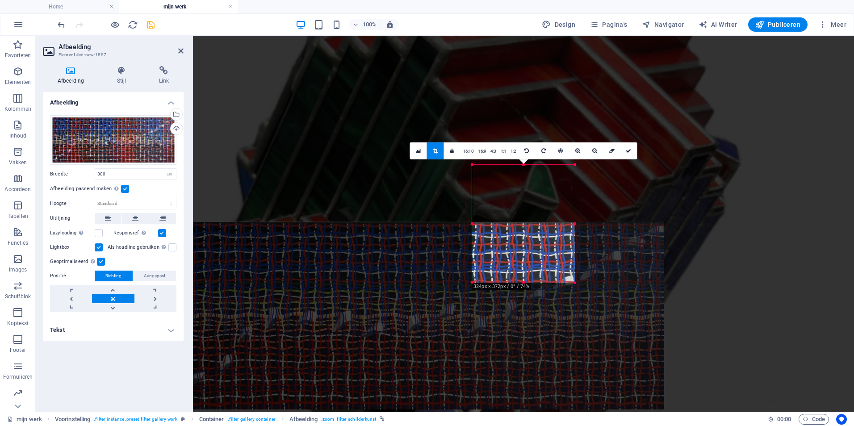
drag, startPoint x: 515, startPoint y: 208, endPoint x: 504, endPoint y: 261, distance: 54.1
click at [502, 265] on div at bounding box center [410, 316] width 507 height 188
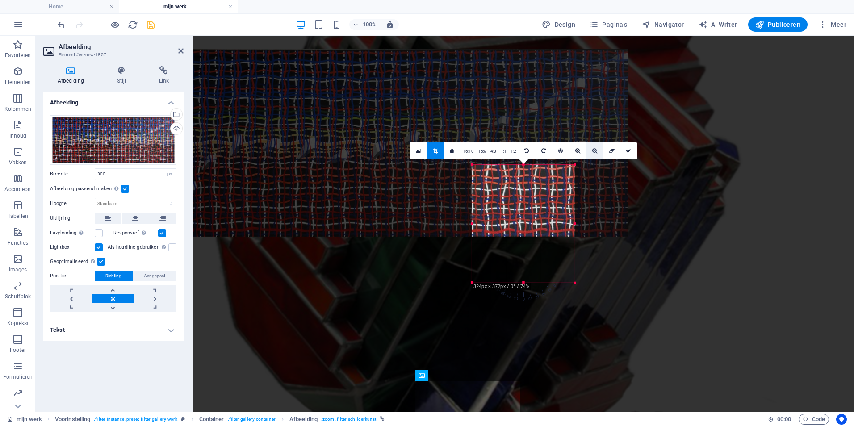
drag, startPoint x: 616, startPoint y: 252, endPoint x: 588, endPoint y: 155, distance: 101.4
click at [582, 140] on div at bounding box center [374, 143] width 507 height 188
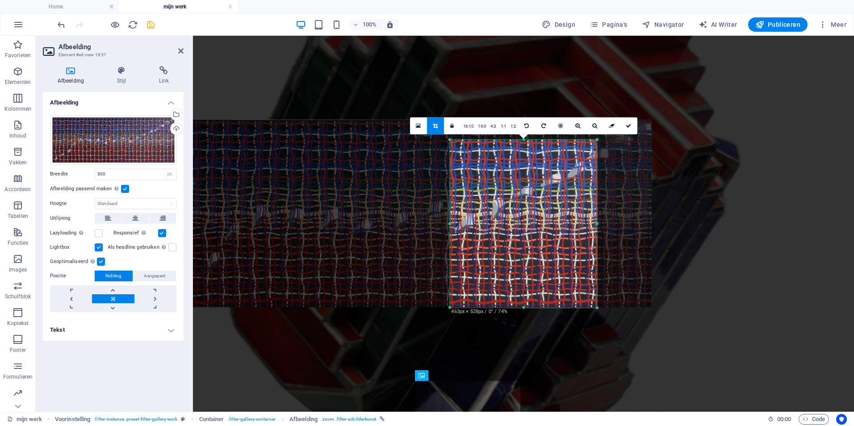
drag, startPoint x: 470, startPoint y: 164, endPoint x: 426, endPoint y: 115, distance: 66.4
click at [450, 140] on div "180 170 160 150 140 130 120 110 100 90 80 70 60 50 40 30 20 10 0 -10 -20 -30 -4…" at bounding box center [523, 224] width 147 height 168
type input "300"
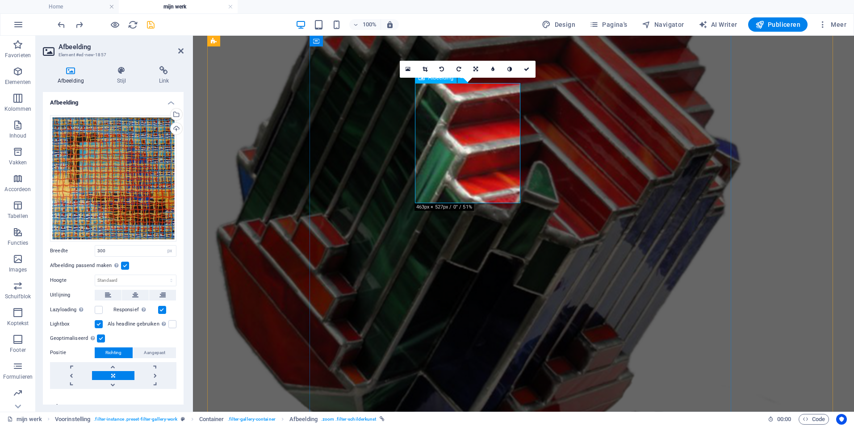
click at [423, 67] on icon at bounding box center [425, 69] width 5 height 5
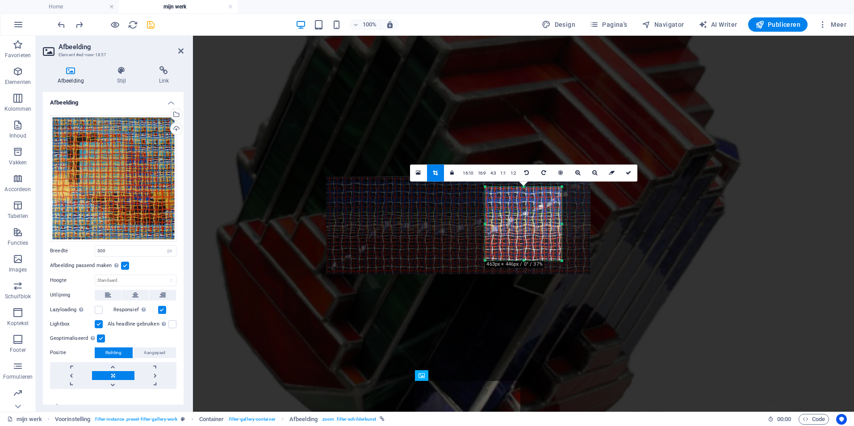
drag, startPoint x: 524, startPoint y: 267, endPoint x: 525, endPoint y: 253, distance: 13.4
click at [525, 253] on div "180 170 160 150 140 130 120 110 100 90 80 70 60 50 40 30 20 10 0 -10 -20 -30 -4…" at bounding box center [523, 224] width 76 height 74
click at [764, 233] on div at bounding box center [523, 208] width 661 height 345
click at [609, 220] on div at bounding box center [523, 208] width 661 height 345
click at [490, 214] on div at bounding box center [458, 225] width 264 height 98
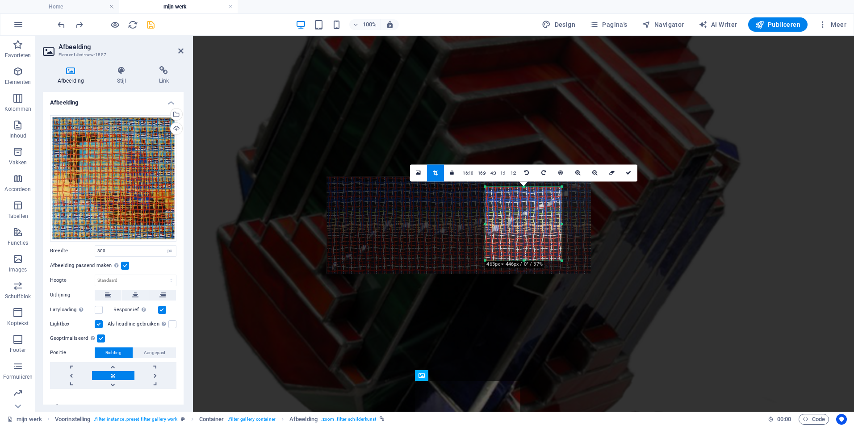
click at [515, 216] on div at bounding box center [459, 225] width 264 height 98
click at [488, 144] on div at bounding box center [523, 208] width 661 height 345
click at [434, 172] on icon at bounding box center [435, 172] width 5 height 5
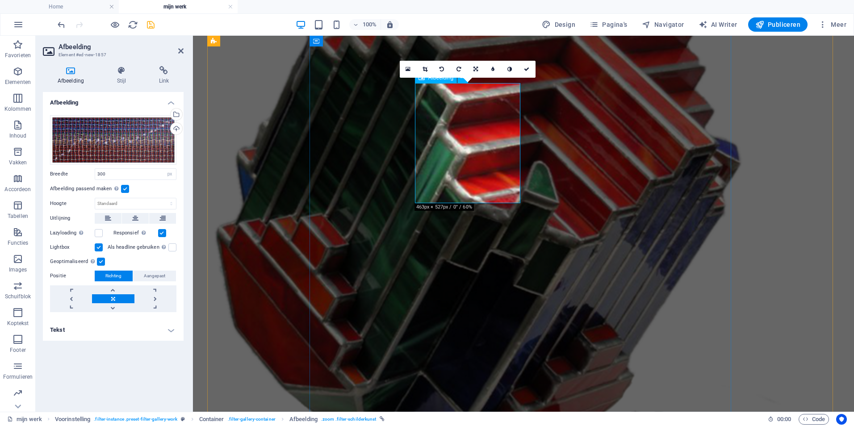
drag, startPoint x: 453, startPoint y: 216, endPoint x: 448, endPoint y: 203, distance: 14.3
click at [426, 70] on icon at bounding box center [425, 69] width 5 height 5
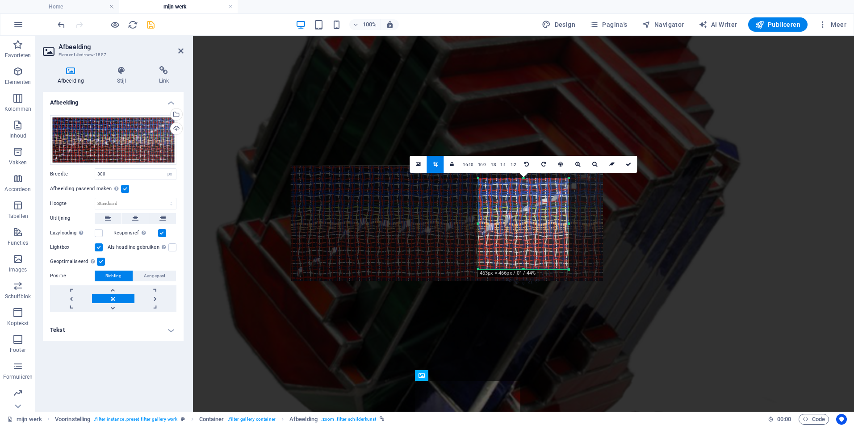
click at [524, 269] on div "180 170 160 150 140 130 120 110 100 90 80 70 60 50 40 30 20 10 0 -10 -20 -30 -4…" at bounding box center [523, 223] width 90 height 91
click at [241, 152] on div at bounding box center [523, 208] width 661 height 345
drag, startPoint x: 629, startPoint y: 165, endPoint x: 430, endPoint y: 130, distance: 201.9
click at [629, 165] on icon at bounding box center [628, 164] width 5 height 5
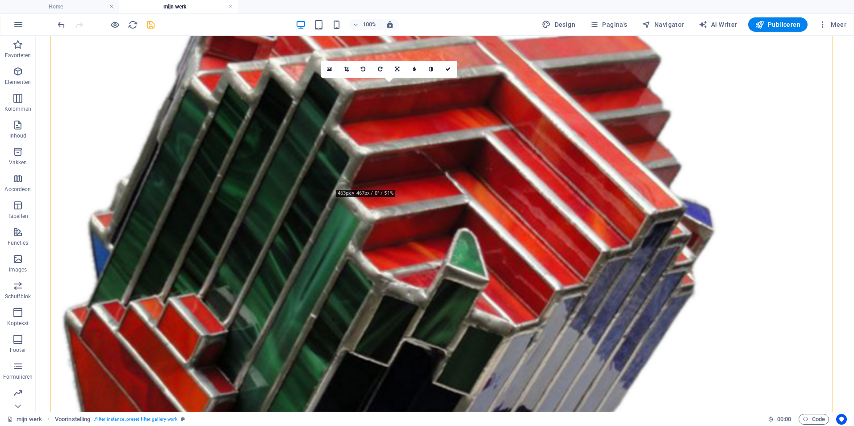
click at [346, 71] on icon at bounding box center [346, 69] width 5 height 5
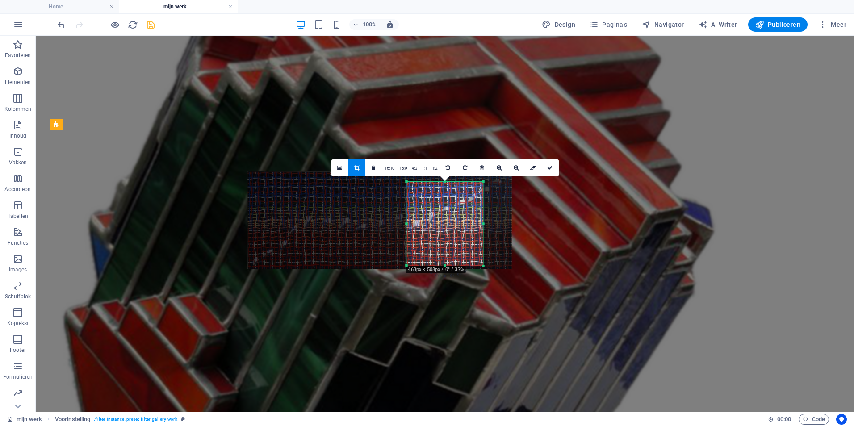
click at [443, 264] on div at bounding box center [444, 265] width 76 height 3
drag, startPoint x: 547, startPoint y: 166, endPoint x: 50, endPoint y: 105, distance: 500.5
click at [547, 167] on icon at bounding box center [549, 167] width 5 height 5
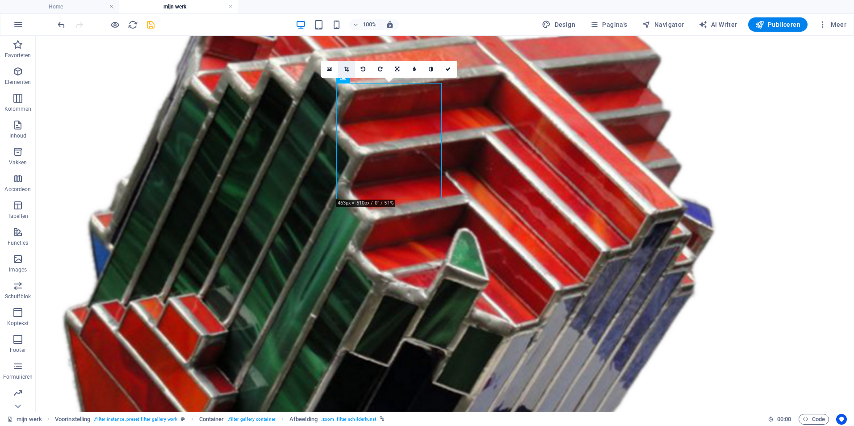
click at [347, 67] on icon at bounding box center [346, 69] width 5 height 5
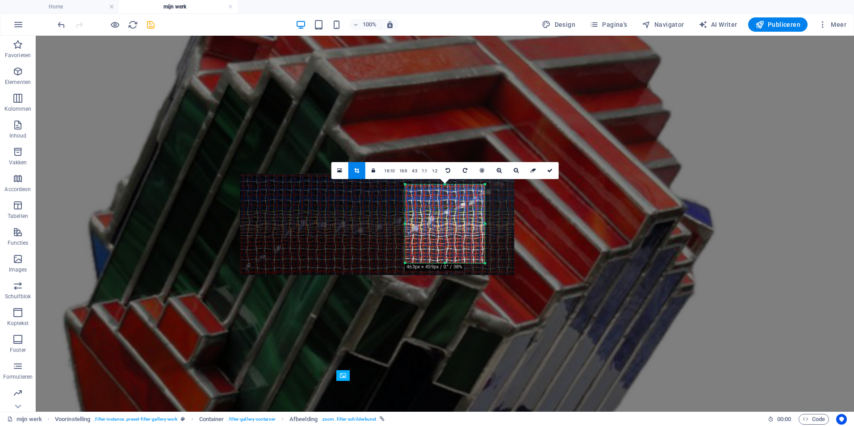
drag, startPoint x: 444, startPoint y: 267, endPoint x: 444, endPoint y: 259, distance: 8.5
click at [444, 259] on div "180 170 160 150 140 130 120 110 100 90 80 70 60 50 40 30 20 10 0 -10 -20 -30 -4…" at bounding box center [445, 223] width 80 height 79
drag, startPoint x: 548, startPoint y: 169, endPoint x: 130, endPoint y: 99, distance: 423.1
click at [549, 169] on icon at bounding box center [549, 170] width 5 height 5
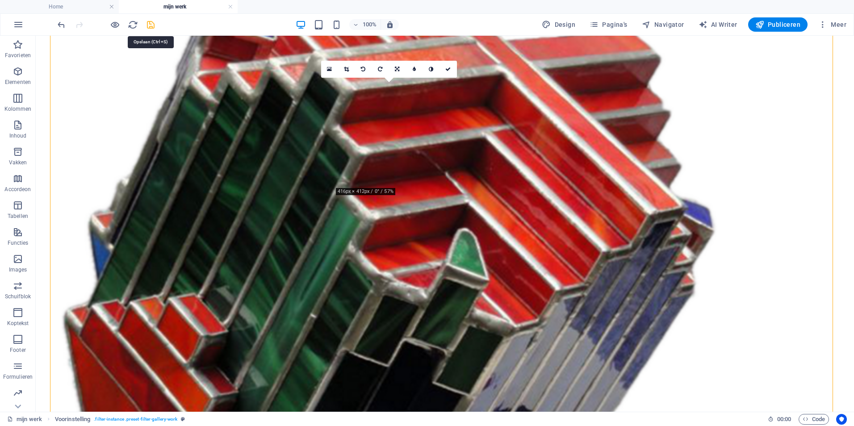
click at [151, 23] on icon "save" at bounding box center [151, 25] width 10 height 10
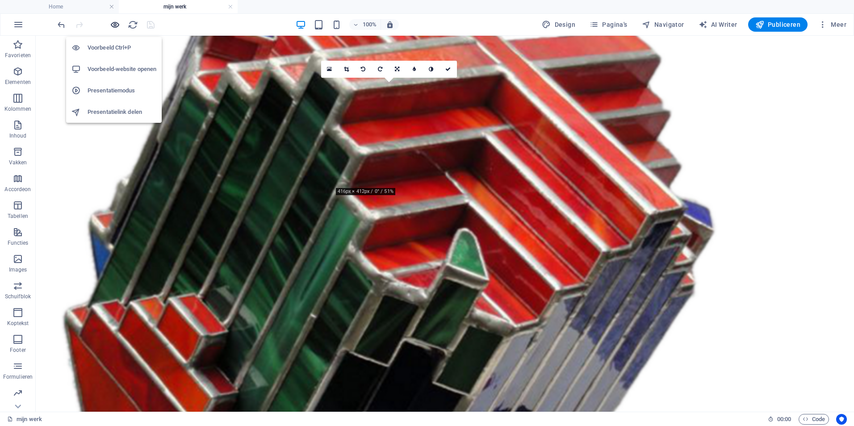
click at [115, 26] on icon "button" at bounding box center [115, 25] width 10 height 10
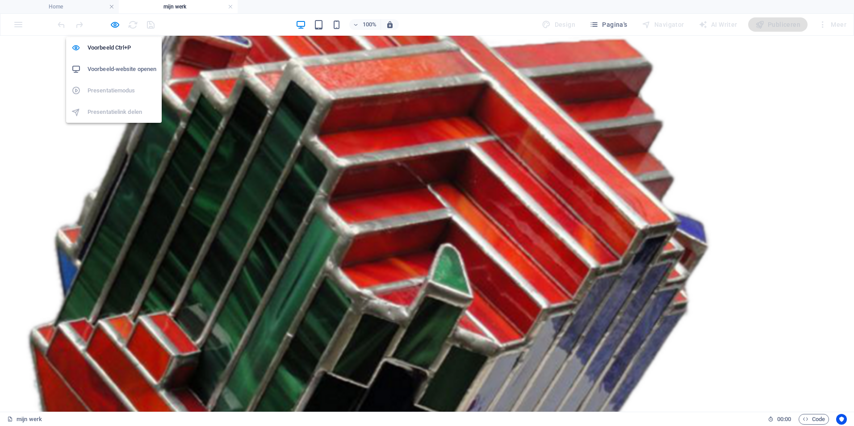
click at [113, 71] on h6 "Voorbeeld-website openen" at bounding box center [122, 69] width 69 height 11
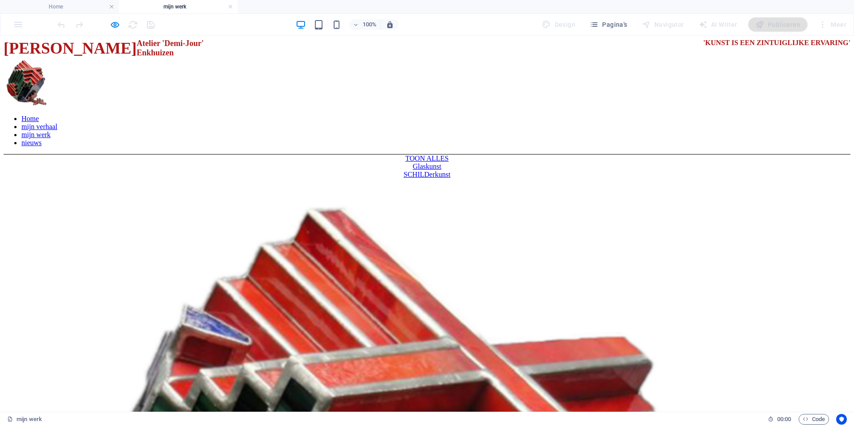
scroll to position [0, 0]
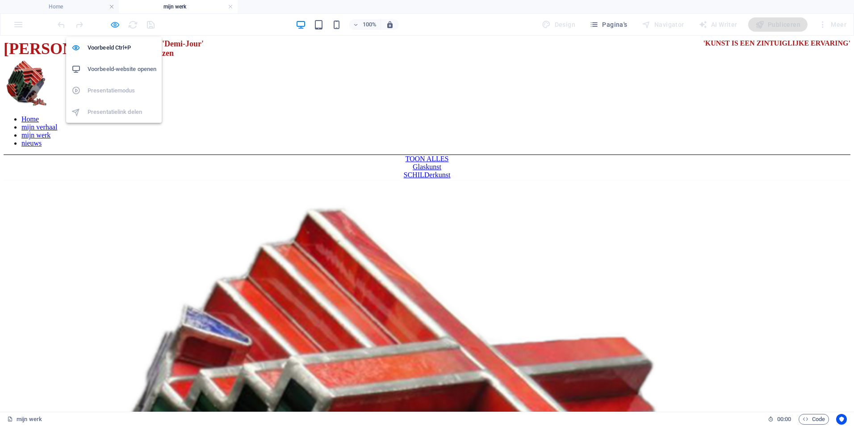
click at [116, 23] on icon "button" at bounding box center [115, 25] width 10 height 10
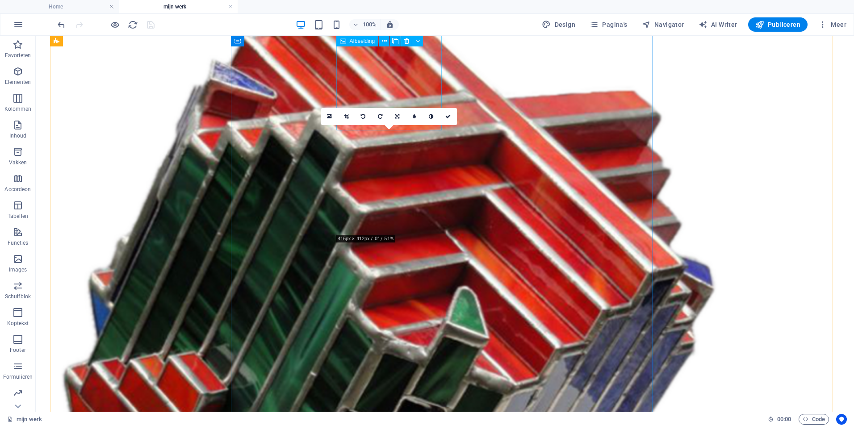
scroll to position [223, 0]
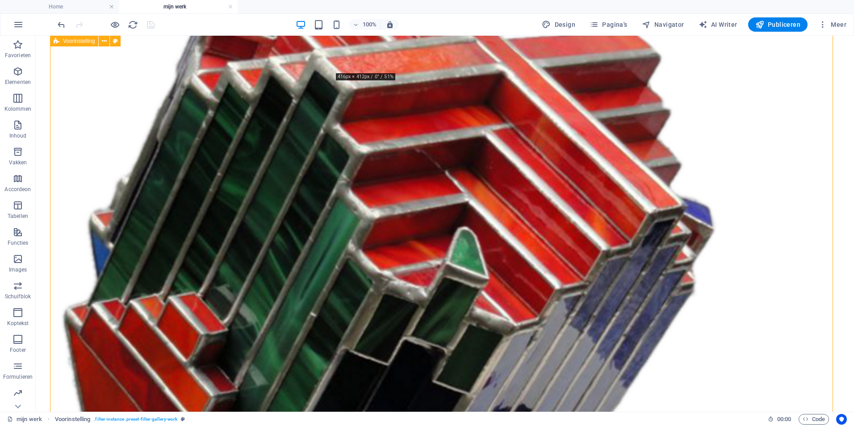
scroll to position [298, 0]
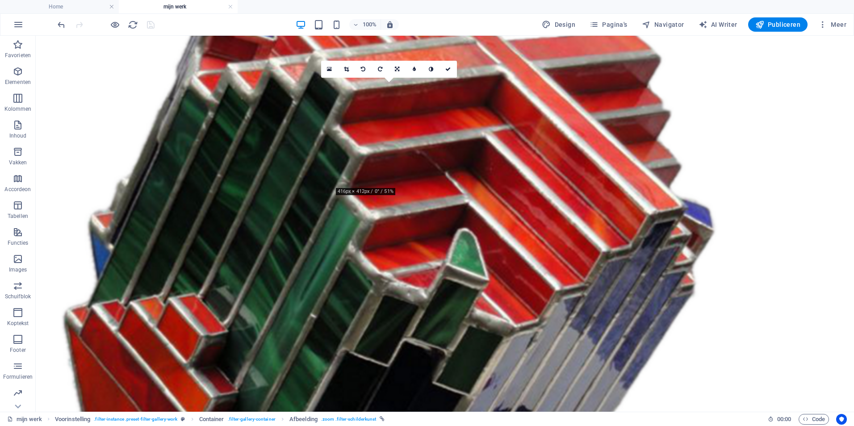
drag, startPoint x: 391, startPoint y: 121, endPoint x: 371, endPoint y: 231, distance: 112.2
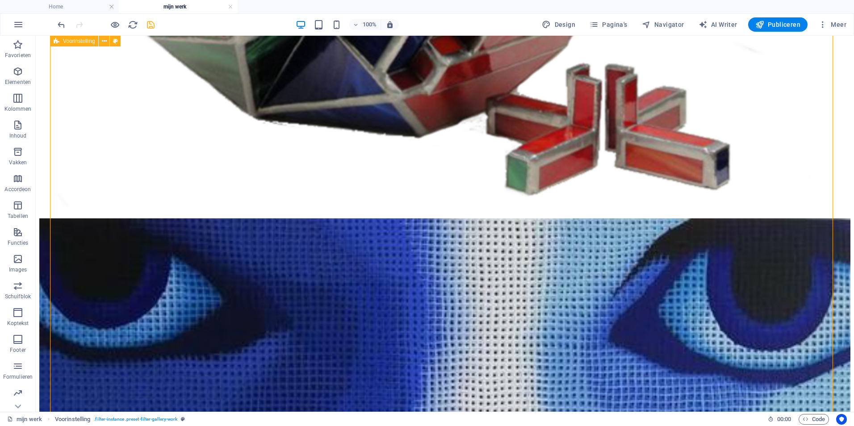
scroll to position [819, 0]
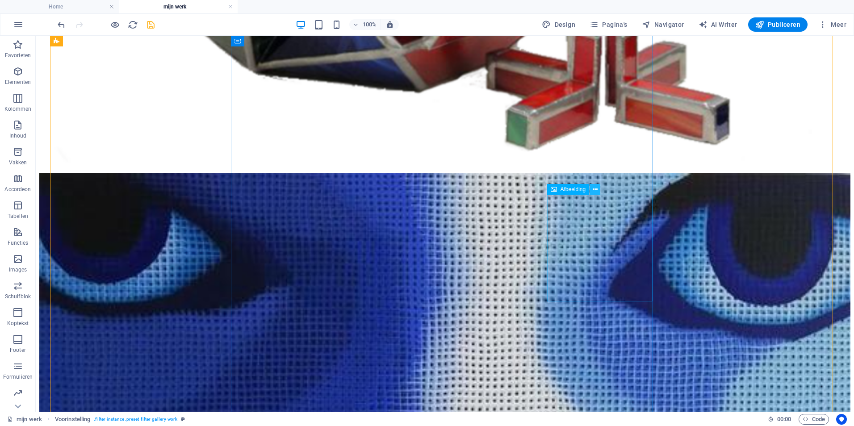
click at [596, 188] on icon at bounding box center [595, 189] width 5 height 9
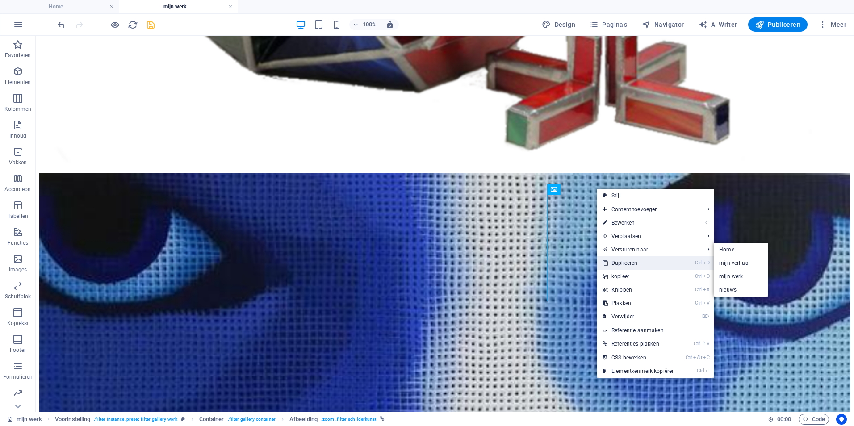
click at [624, 262] on link "Ctrl D Dupliceren" at bounding box center [638, 262] width 83 height 13
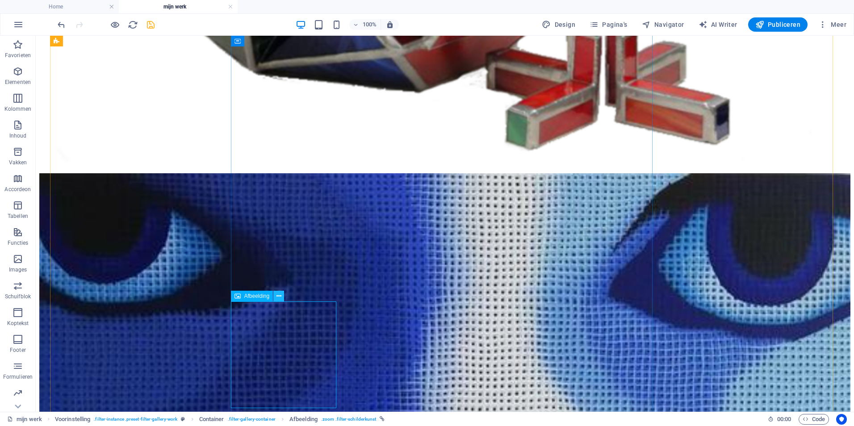
click at [278, 295] on icon at bounding box center [279, 296] width 5 height 9
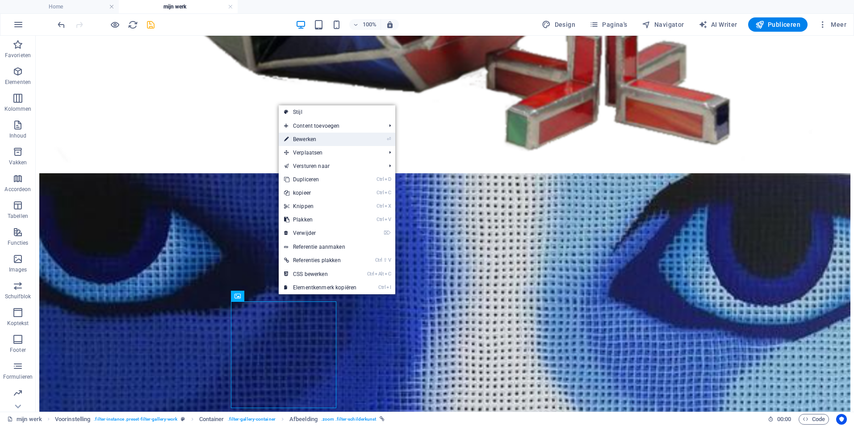
click at [308, 141] on link "⏎ Bewerken" at bounding box center [320, 139] width 83 height 13
select select "%"
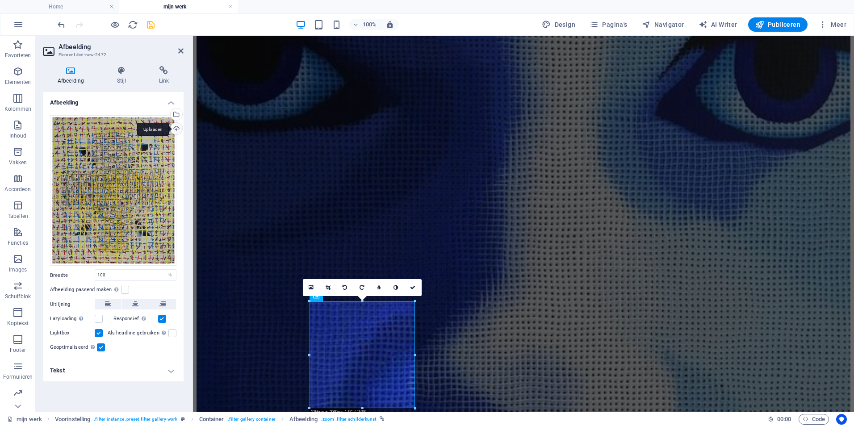
click at [177, 130] on div "Uploaden" at bounding box center [175, 129] width 13 height 13
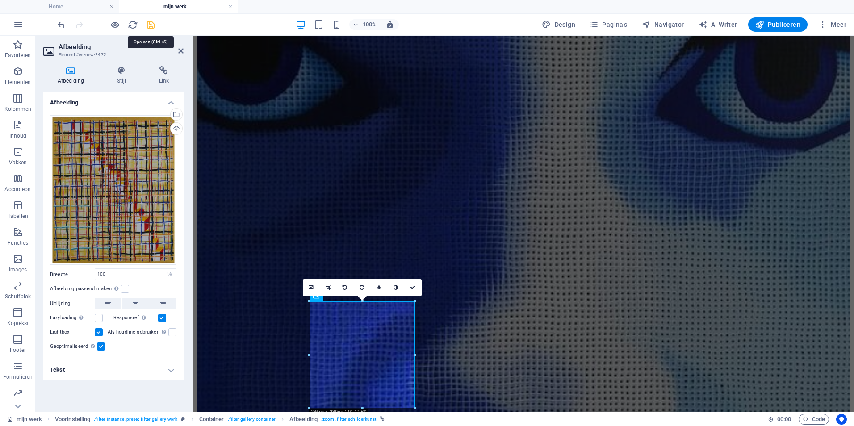
click at [153, 27] on icon "save" at bounding box center [151, 25] width 10 height 10
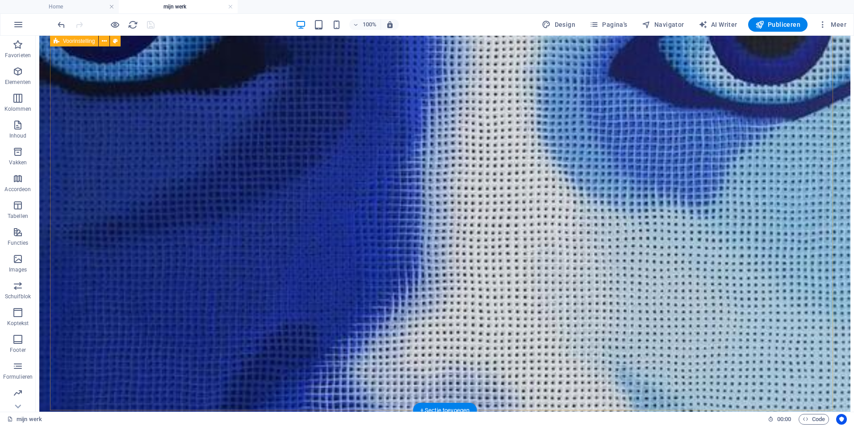
scroll to position [1042, 0]
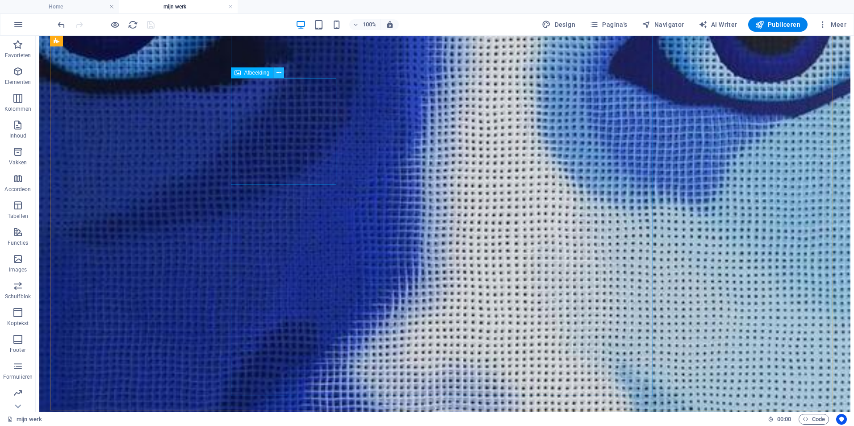
click at [278, 72] on icon at bounding box center [279, 72] width 5 height 9
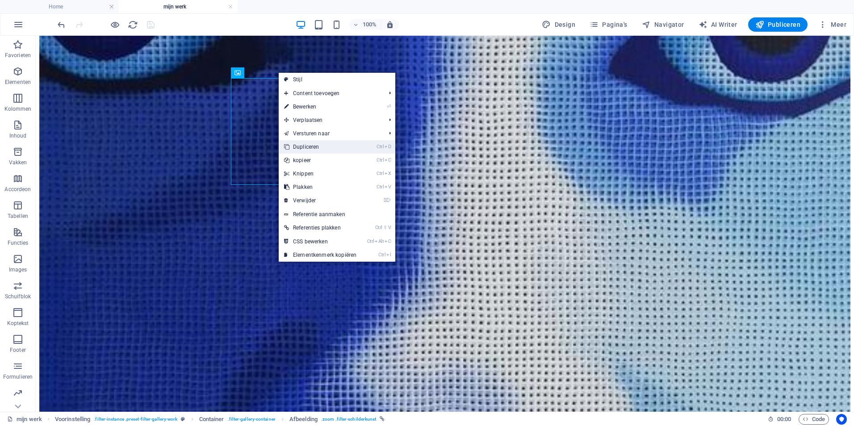
click at [306, 144] on link "Ctrl D Dupliceren" at bounding box center [320, 146] width 83 height 13
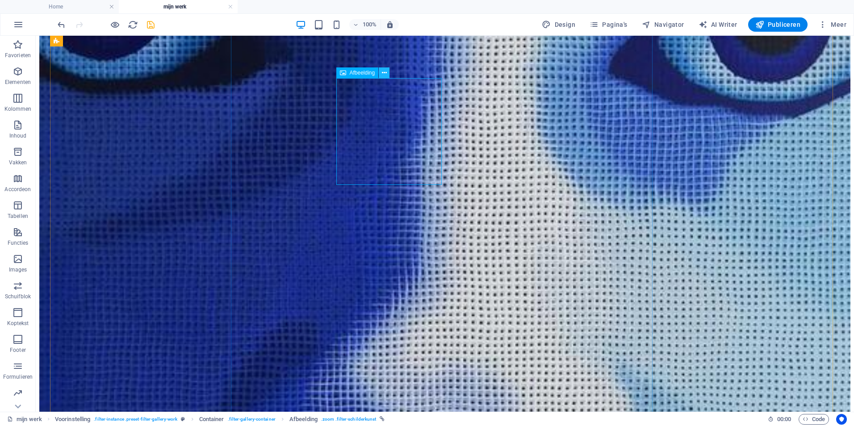
click at [384, 73] on icon at bounding box center [384, 72] width 5 height 9
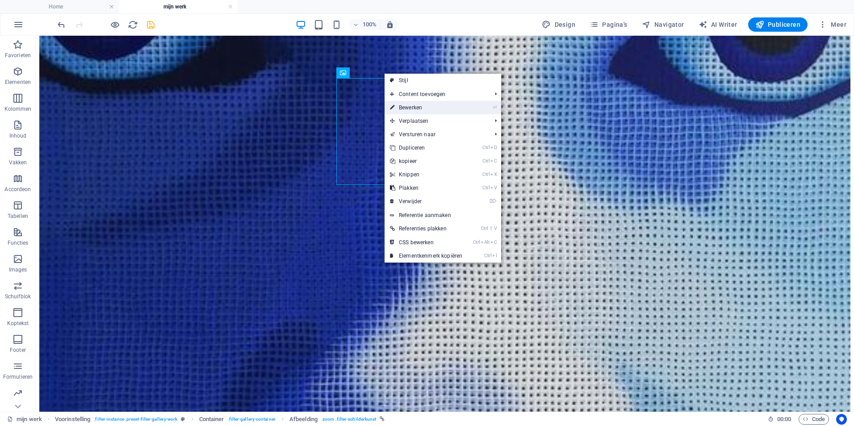
click at [411, 109] on link "⏎ Bewerken" at bounding box center [426, 107] width 83 height 13
select select "%"
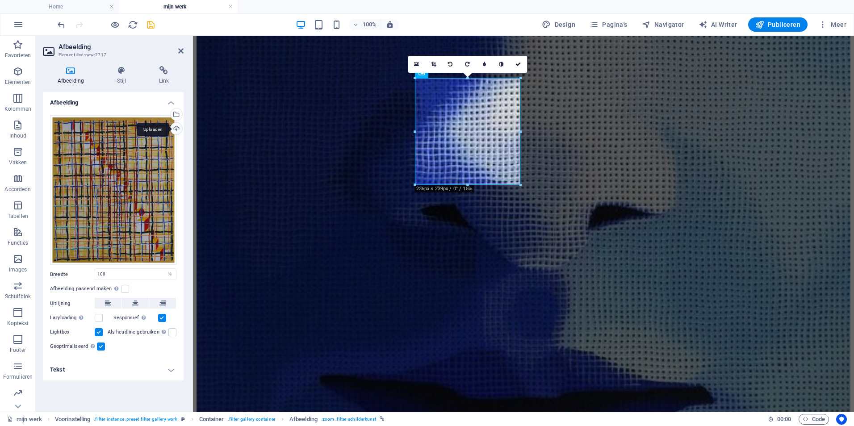
click at [180, 130] on div "Uploaden" at bounding box center [175, 129] width 13 height 13
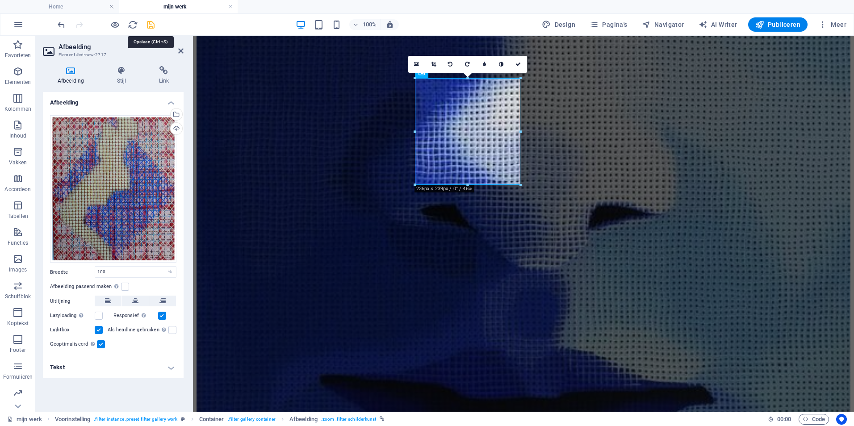
click at [151, 26] on icon "save" at bounding box center [151, 25] width 10 height 10
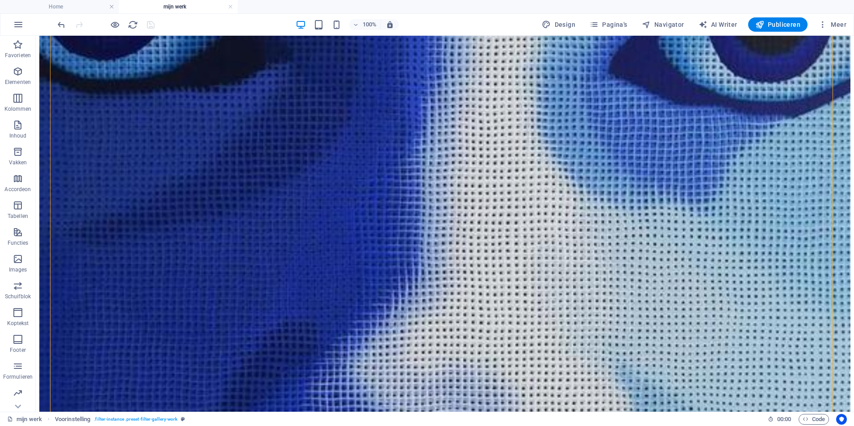
drag, startPoint x: 411, startPoint y: 112, endPoint x: 535, endPoint y: 125, distance: 124.9
drag, startPoint x: 397, startPoint y: 147, endPoint x: 720, endPoint y: 202, distance: 327.7
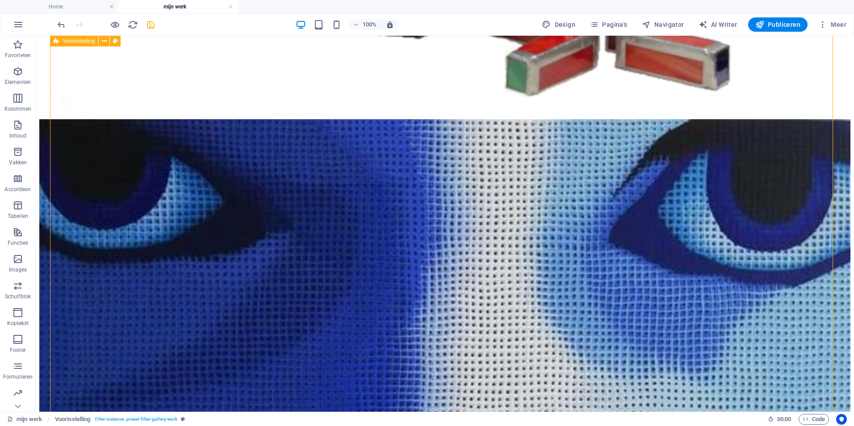
scroll to position [780, 0]
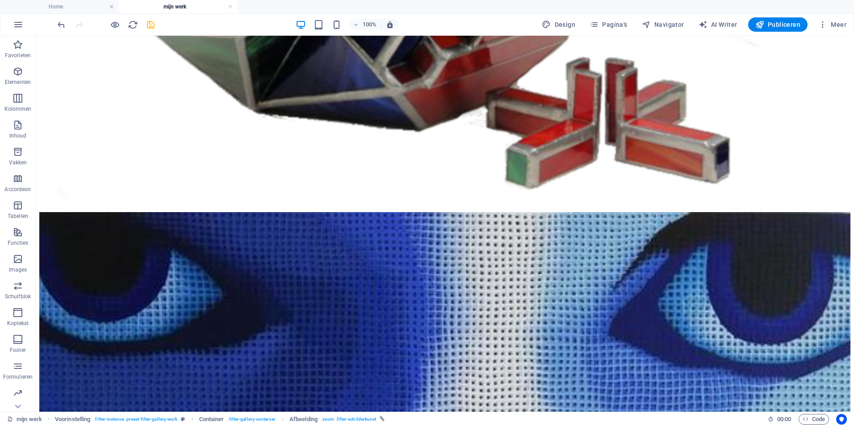
drag, startPoint x: 631, startPoint y: 287, endPoint x: 740, endPoint y: 214, distance: 130.7
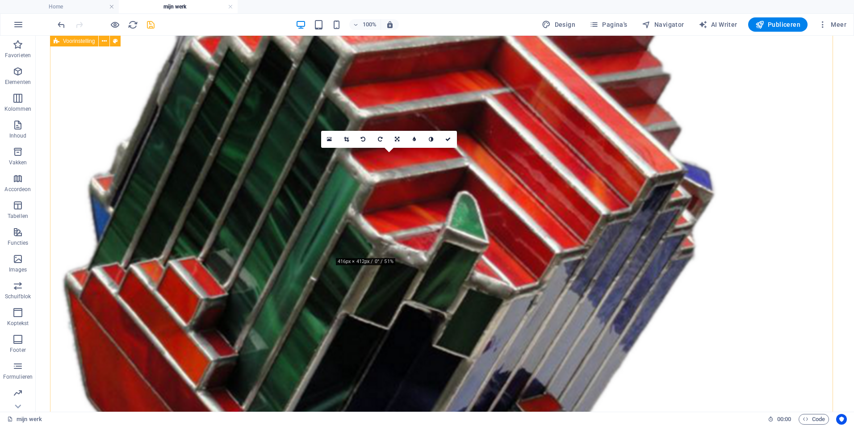
scroll to position [333, 0]
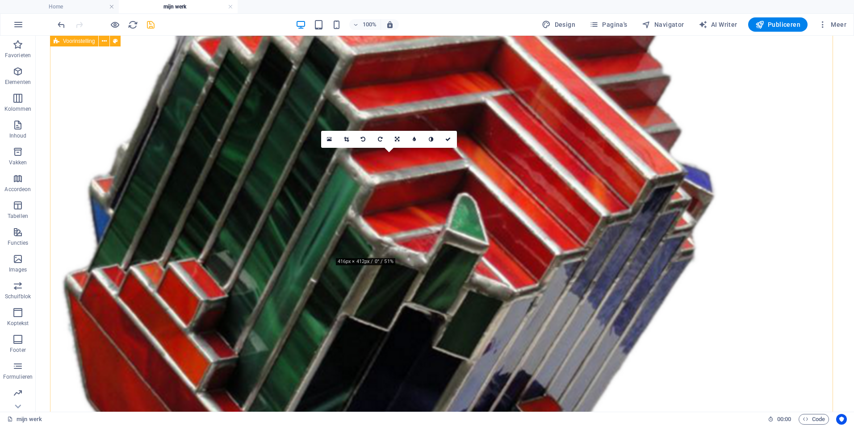
click at [151, 23] on icon "save" at bounding box center [151, 25] width 10 height 10
click at [346, 142] on icon at bounding box center [346, 139] width 5 height 5
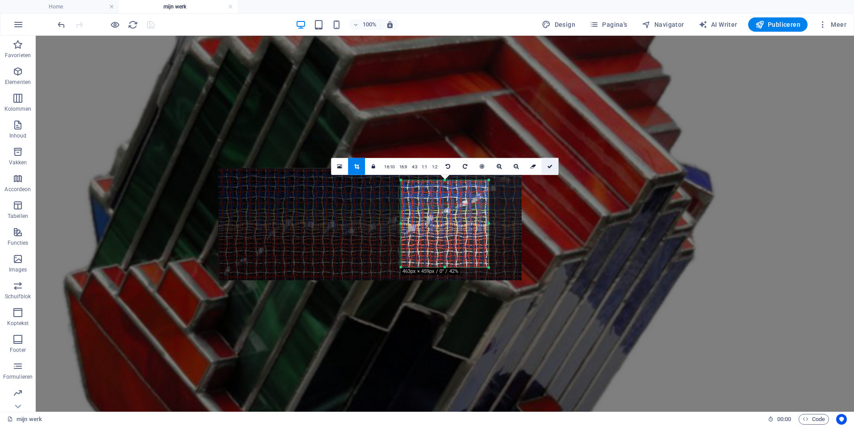
drag, startPoint x: 551, startPoint y: 164, endPoint x: 213, endPoint y: 127, distance: 339.7
click at [551, 164] on icon at bounding box center [549, 166] width 5 height 5
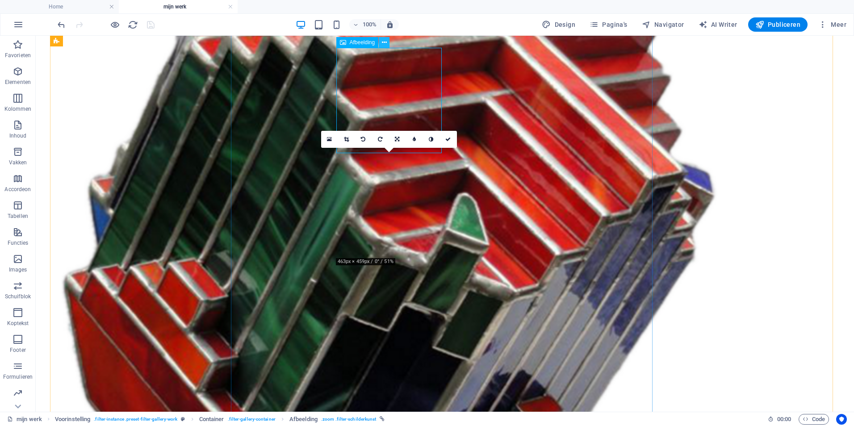
click at [382, 42] on icon at bounding box center [384, 42] width 5 height 9
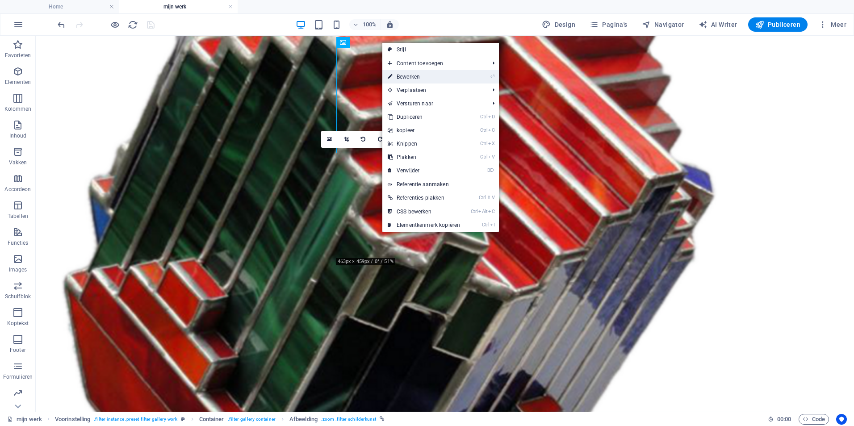
click at [414, 77] on link "⏎ Bewerken" at bounding box center [423, 76] width 83 height 13
select select "%"
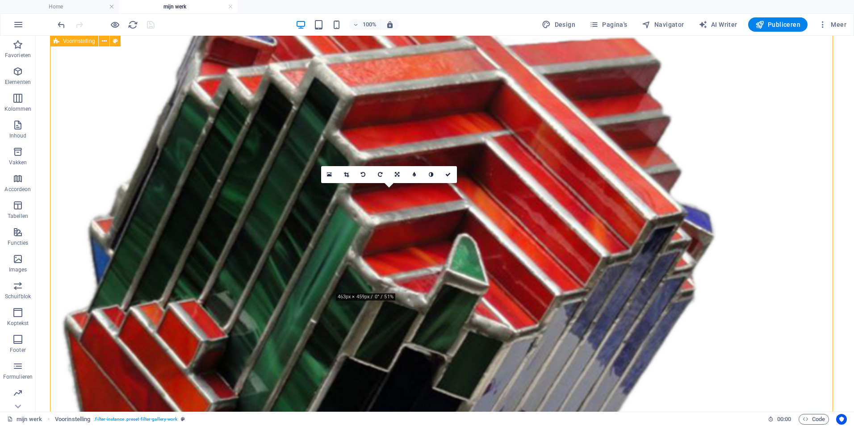
scroll to position [298, 0]
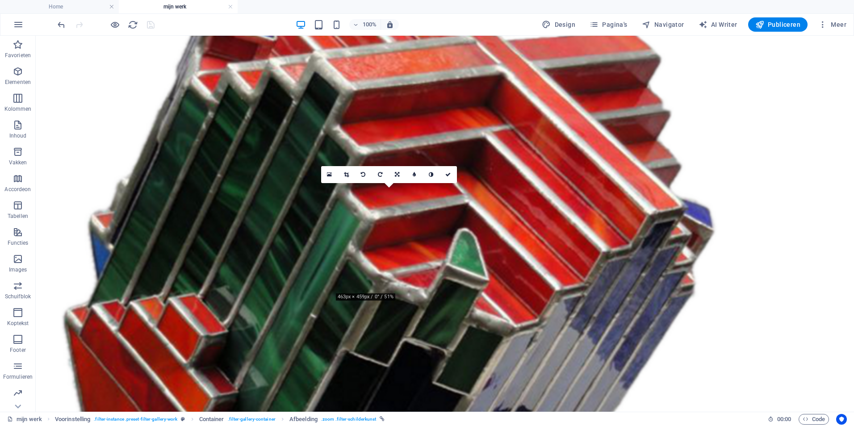
drag, startPoint x: 296, startPoint y: 120, endPoint x: 313, endPoint y: 214, distance: 96.3
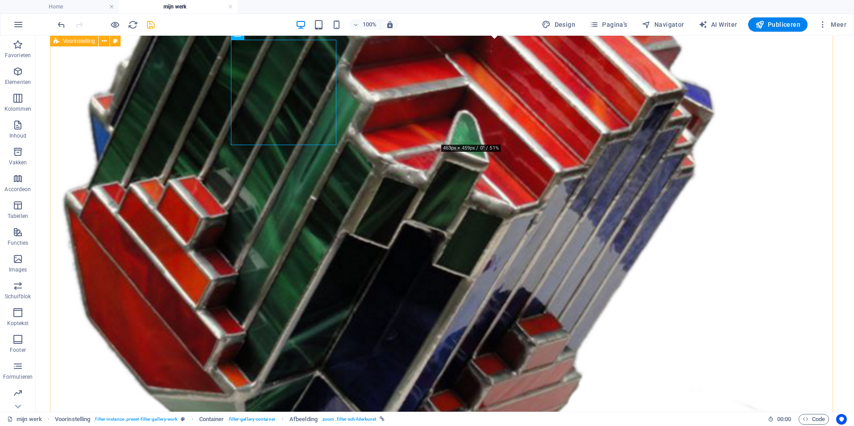
scroll to position [447, 0]
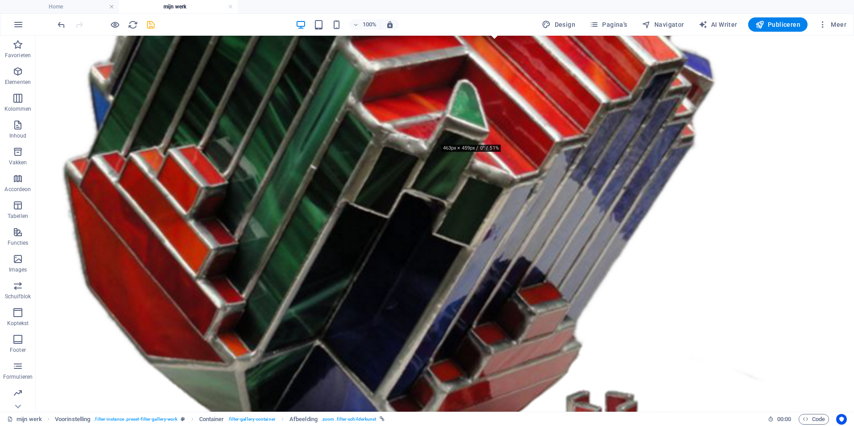
drag, startPoint x: 591, startPoint y: 100, endPoint x: 436, endPoint y: 205, distance: 186.8
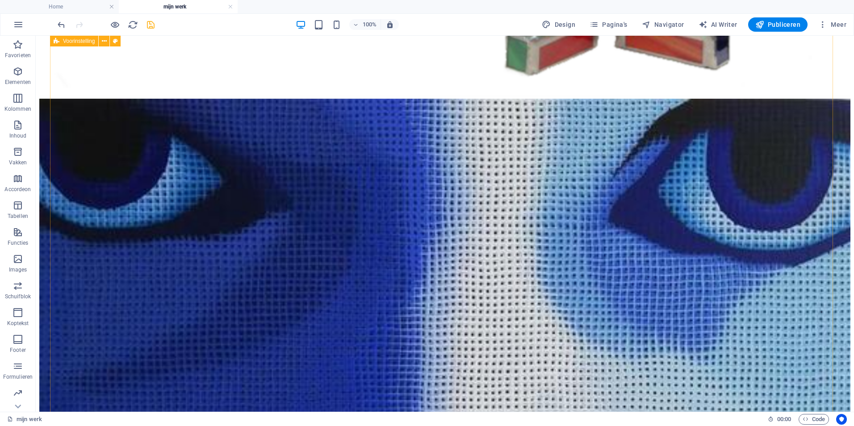
scroll to position [1042, 0]
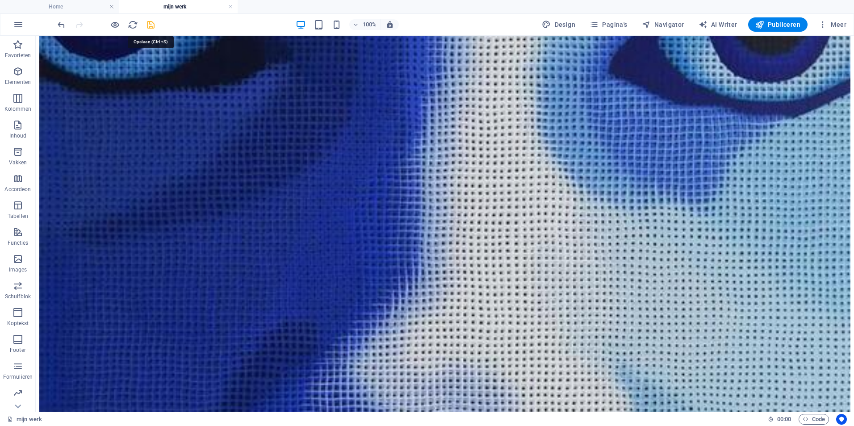
click at [151, 26] on icon "save" at bounding box center [151, 25] width 10 height 10
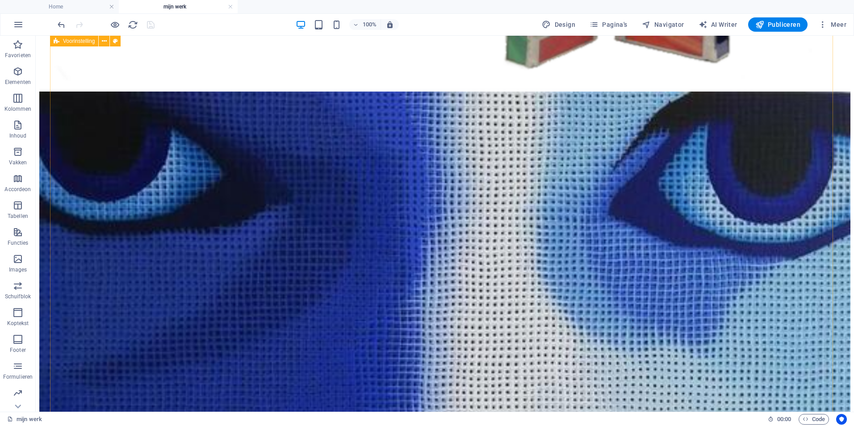
scroll to position [632, 0]
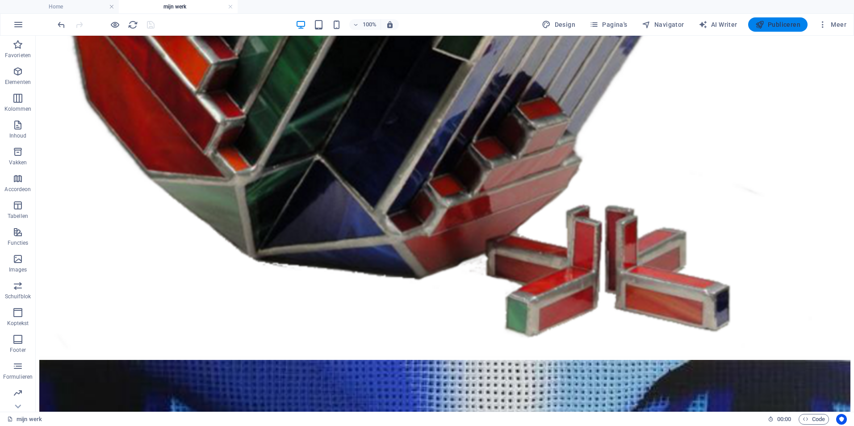
click at [785, 24] on span "Publiceren" at bounding box center [777, 24] width 45 height 9
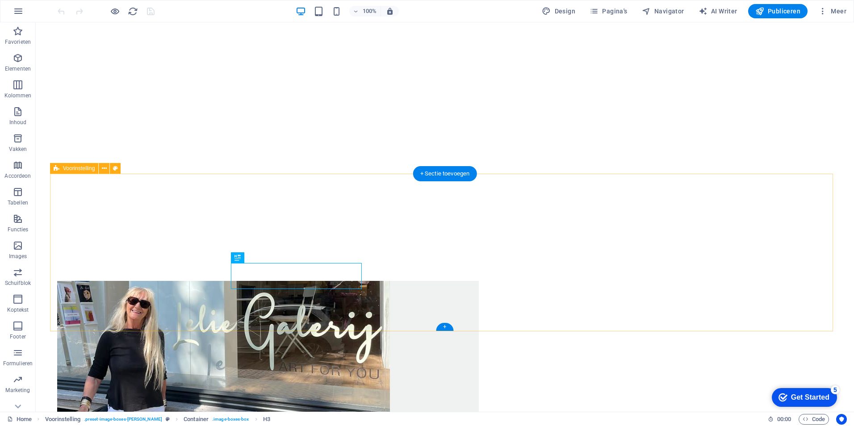
scroll to position [215, 0]
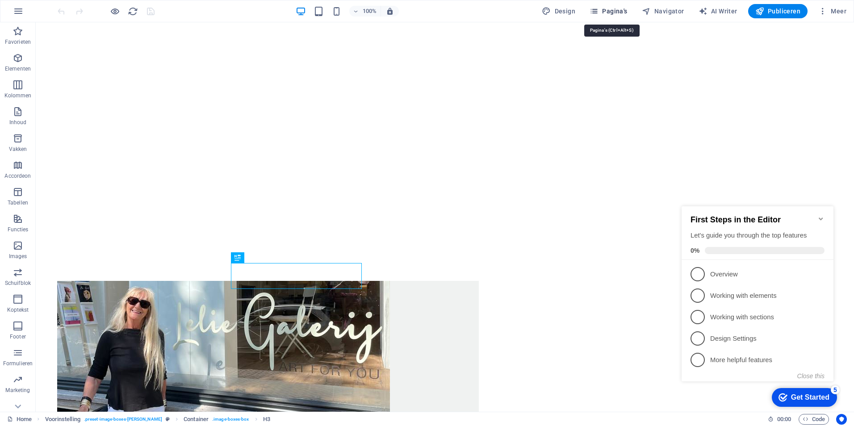
click at [612, 11] on span "Pagina's" at bounding box center [609, 11] width 38 height 9
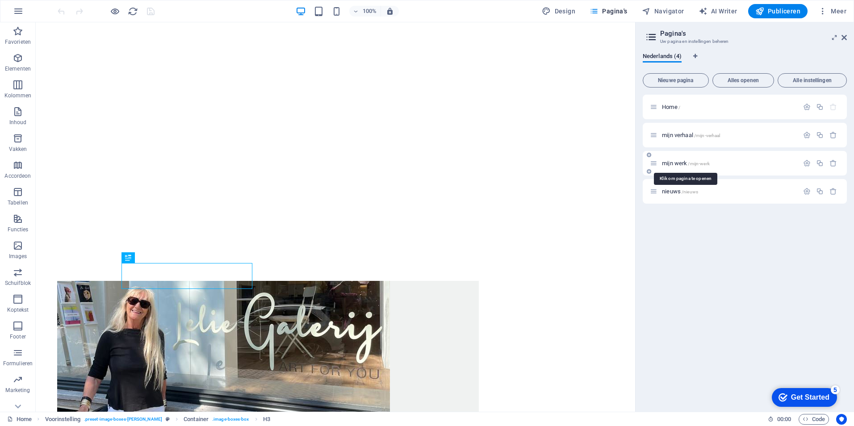
click at [670, 160] on span "mijn werk /mijn-werk" at bounding box center [686, 163] width 48 height 7
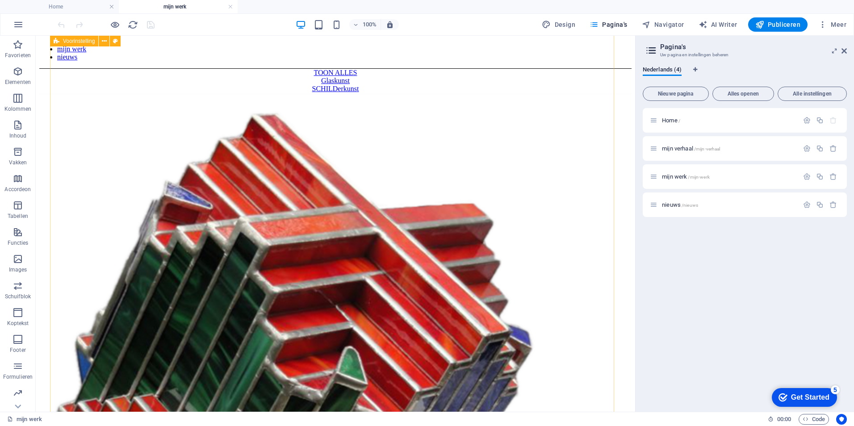
scroll to position [0, 0]
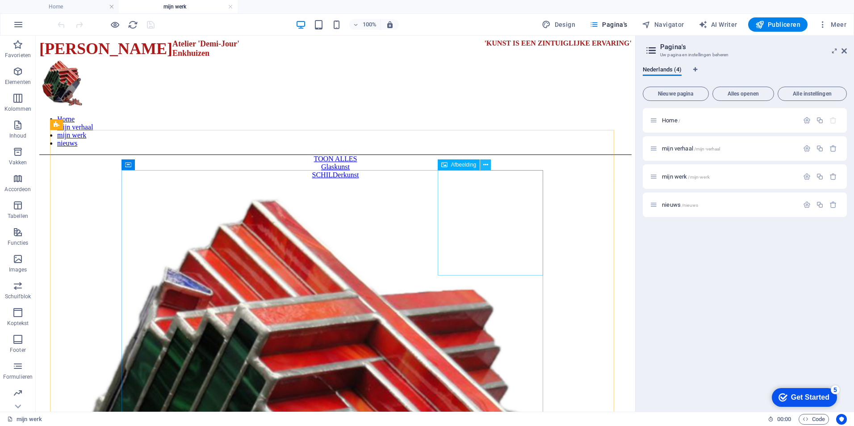
click at [486, 165] on icon at bounding box center [485, 164] width 5 height 9
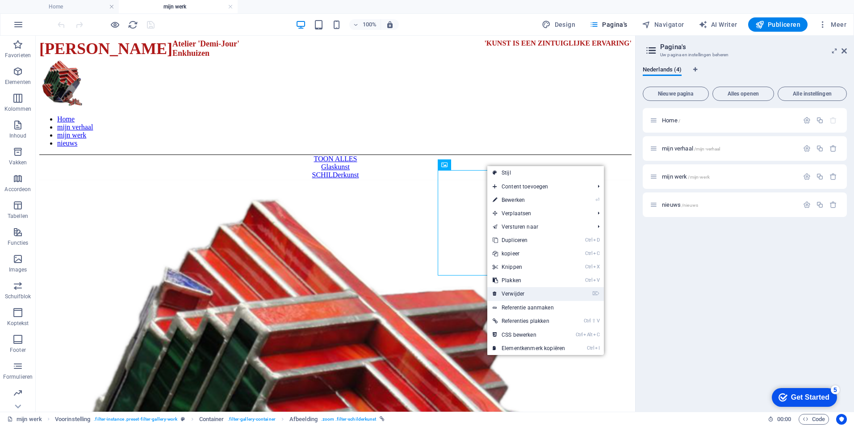
click at [519, 294] on link "⌦ Verwijder" at bounding box center [528, 293] width 83 height 13
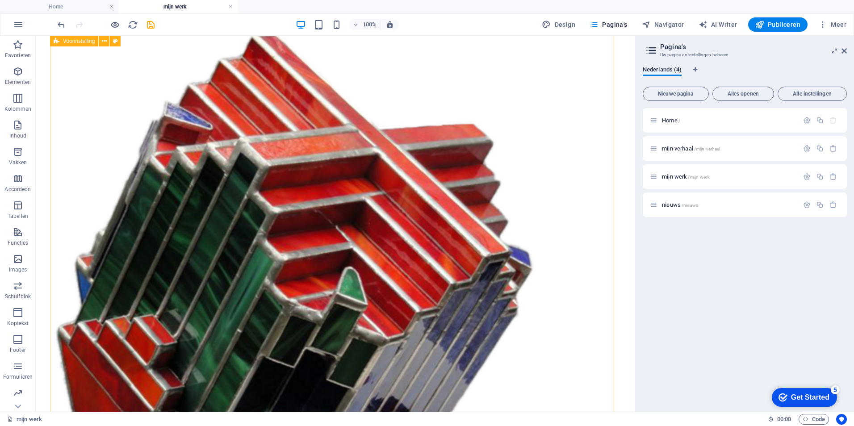
scroll to position [75, 0]
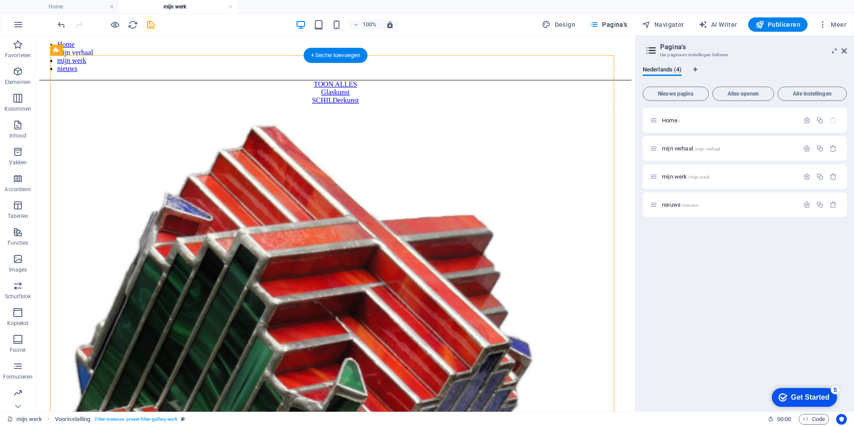
drag, startPoint x: 264, startPoint y: 272, endPoint x: 362, endPoint y: 155, distance: 152.5
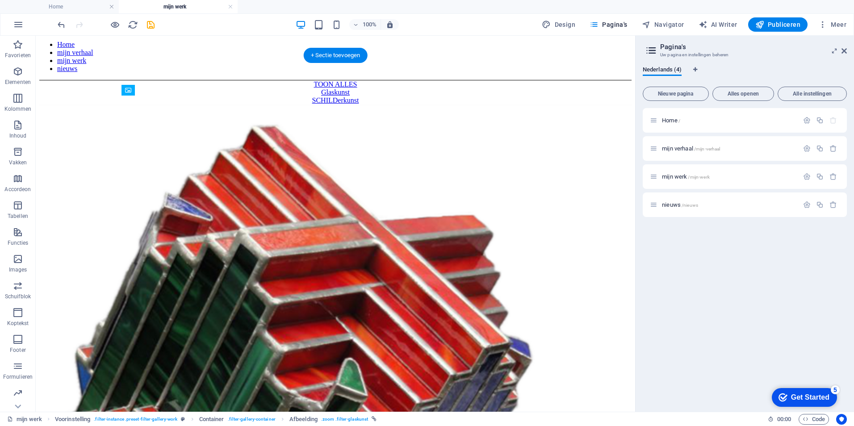
drag, startPoint x: 300, startPoint y: 232, endPoint x: 364, endPoint y: 177, distance: 83.6
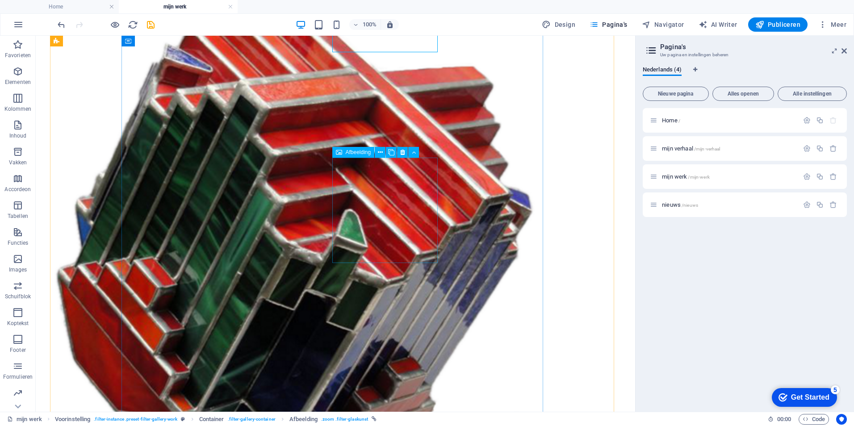
scroll to position [149, 0]
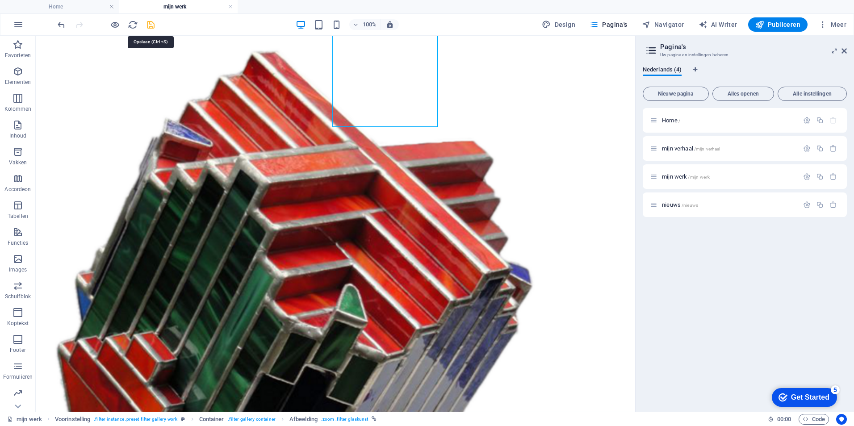
click at [152, 22] on icon "save" at bounding box center [151, 25] width 10 height 10
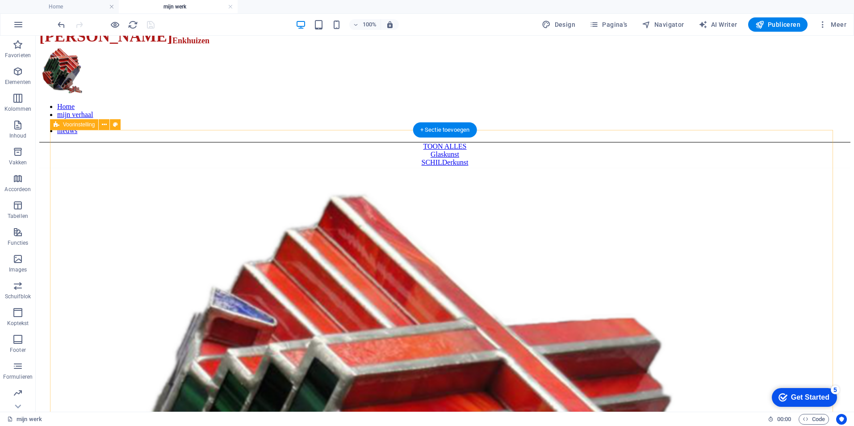
scroll to position [75, 0]
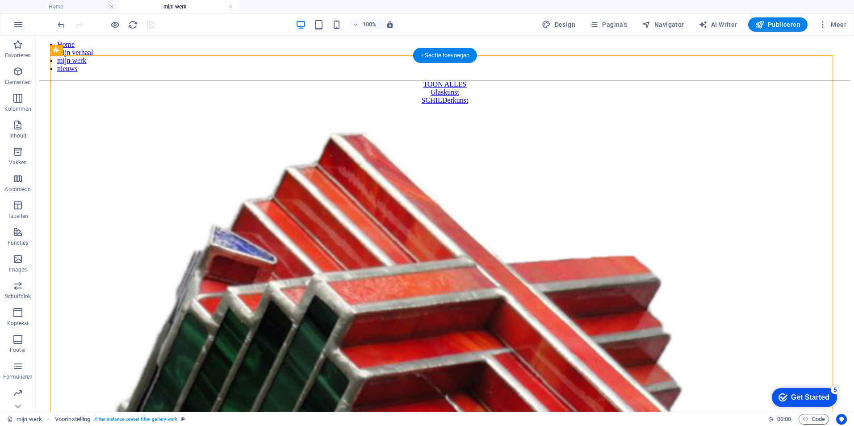
drag, startPoint x: 287, startPoint y: 271, endPoint x: 300, endPoint y: 294, distance: 26.4
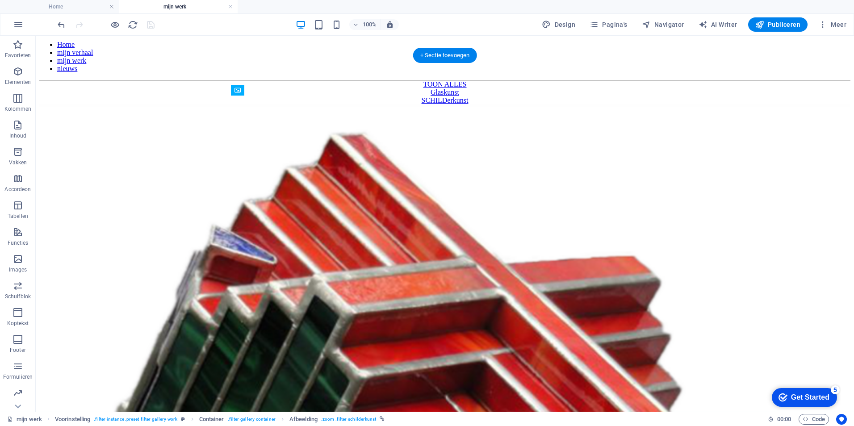
drag, startPoint x: 306, startPoint y: 268, endPoint x: 397, endPoint y: 350, distance: 121.8
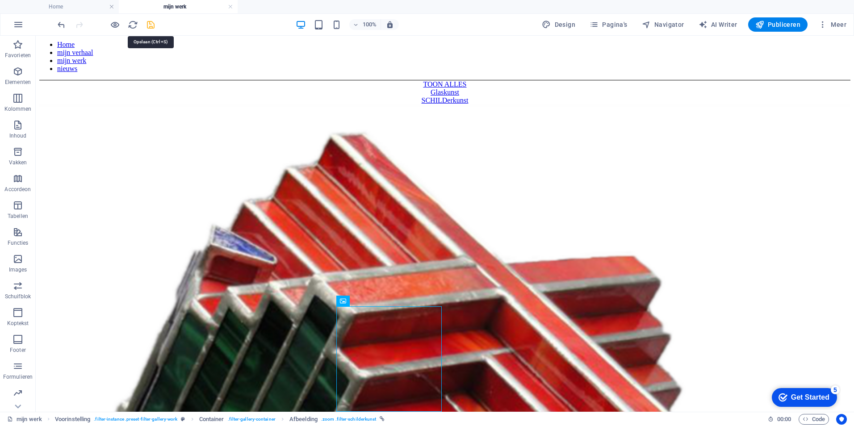
click at [150, 23] on icon "save" at bounding box center [151, 25] width 10 height 10
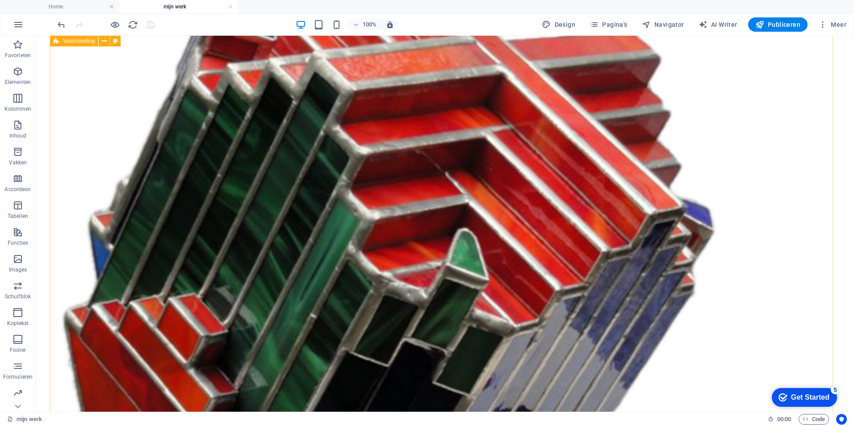
scroll to position [223, 0]
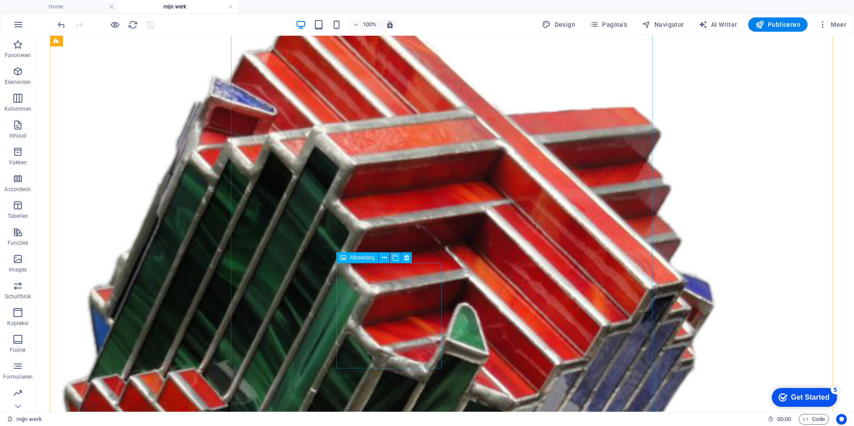
drag, startPoint x: 373, startPoint y: 296, endPoint x: 453, endPoint y: 100, distance: 211.9
drag, startPoint x: 511, startPoint y: 97, endPoint x: 393, endPoint y: 294, distance: 229.6
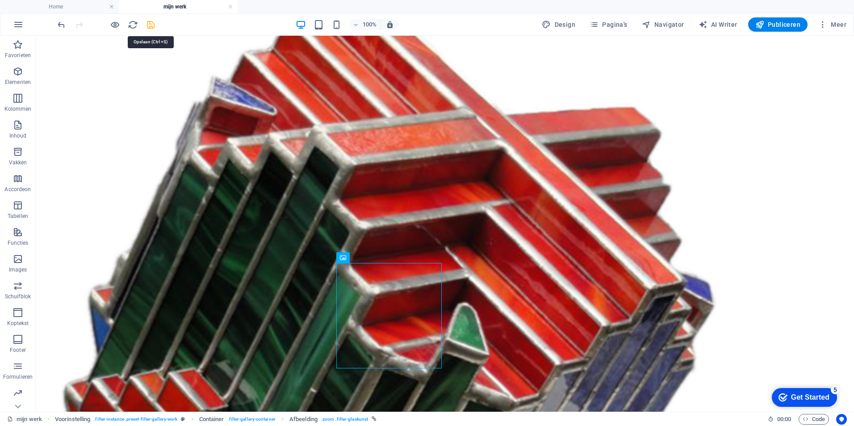
drag, startPoint x: 151, startPoint y: 27, endPoint x: 58, endPoint y: 22, distance: 93.0
click at [151, 27] on icon "save" at bounding box center [151, 25] width 10 height 10
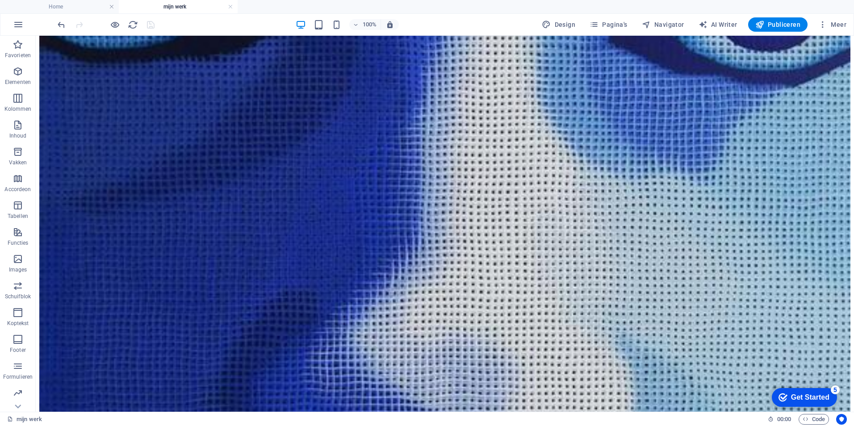
scroll to position [1077, 0]
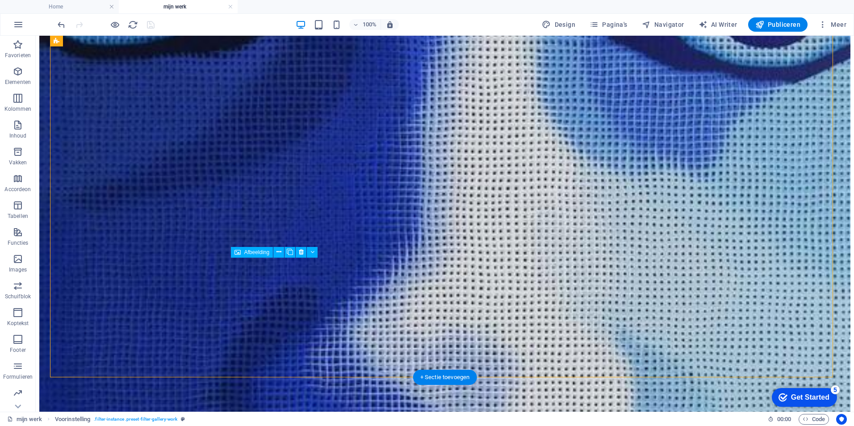
drag, startPoint x: 293, startPoint y: 327, endPoint x: 308, endPoint y: 290, distance: 39.5
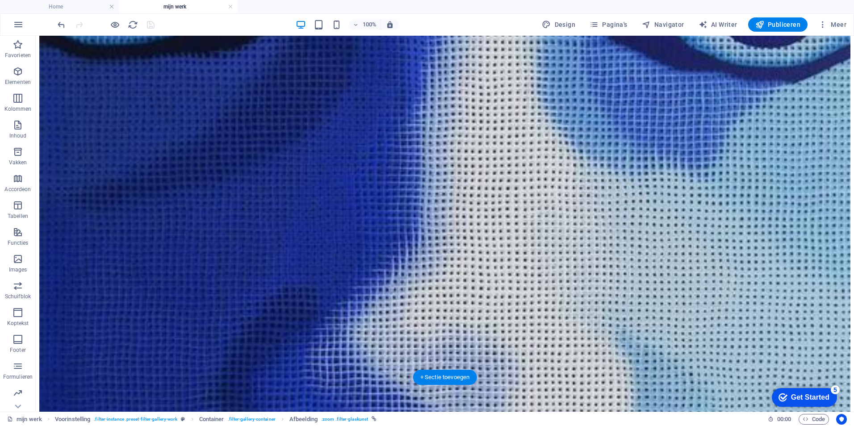
drag, startPoint x: 308, startPoint y: 293, endPoint x: 359, endPoint y: 117, distance: 183.2
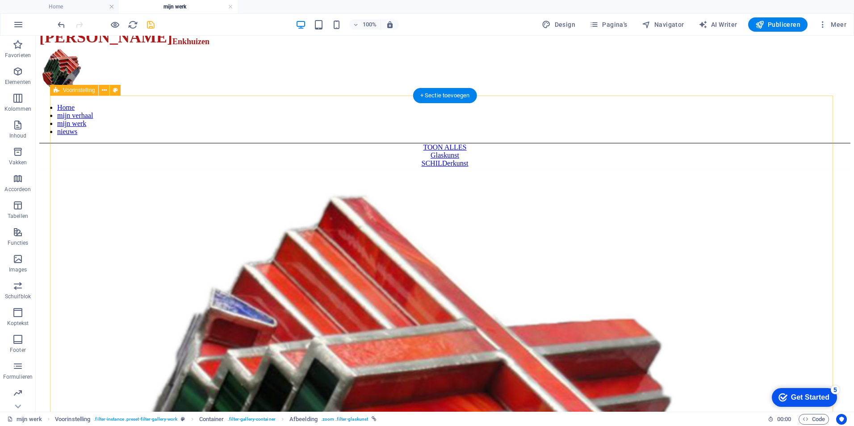
scroll to position [0, 0]
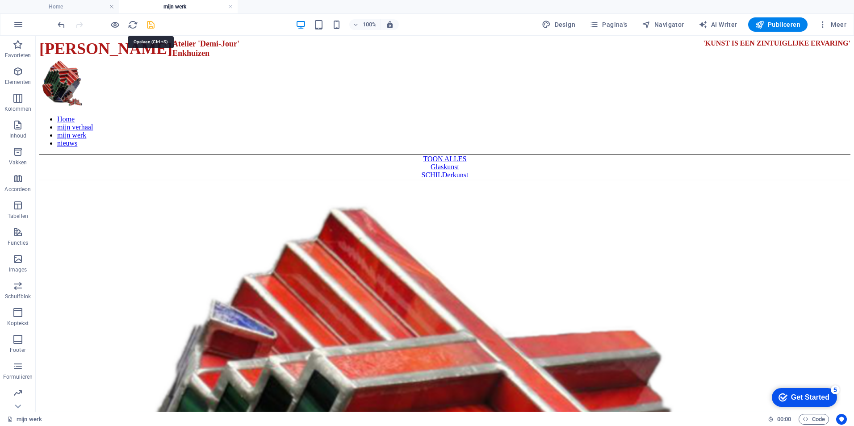
click at [153, 23] on icon "save" at bounding box center [151, 25] width 10 height 10
click at [784, 22] on span "Publiceren" at bounding box center [777, 24] width 45 height 9
